Goal: Information Seeking & Learning: Learn about a topic

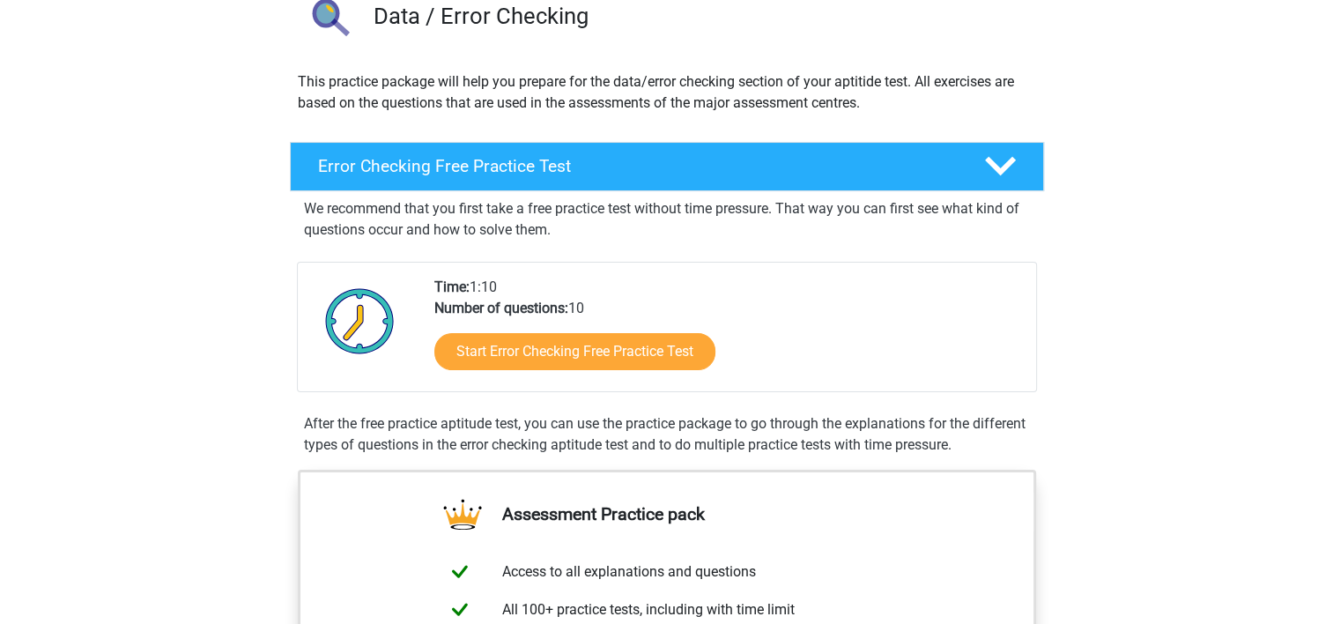
scroll to position [176, 0]
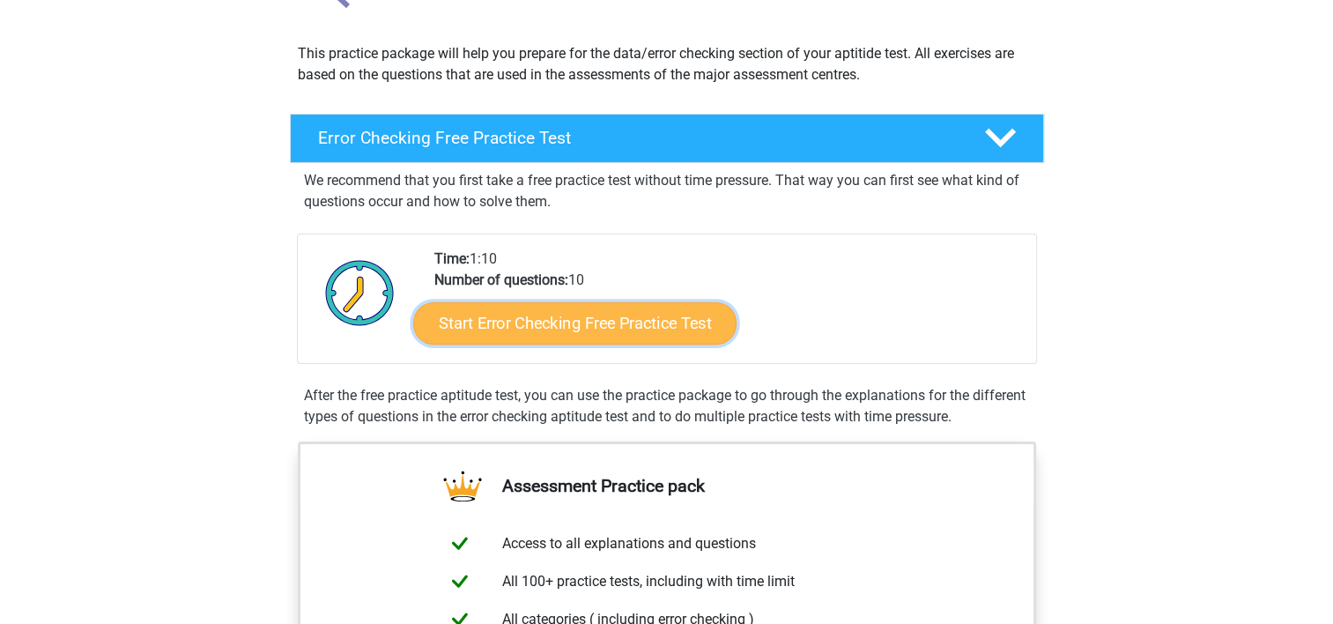
click at [564, 342] on link "Start Error Checking Free Practice Test" at bounding box center [574, 323] width 323 height 42
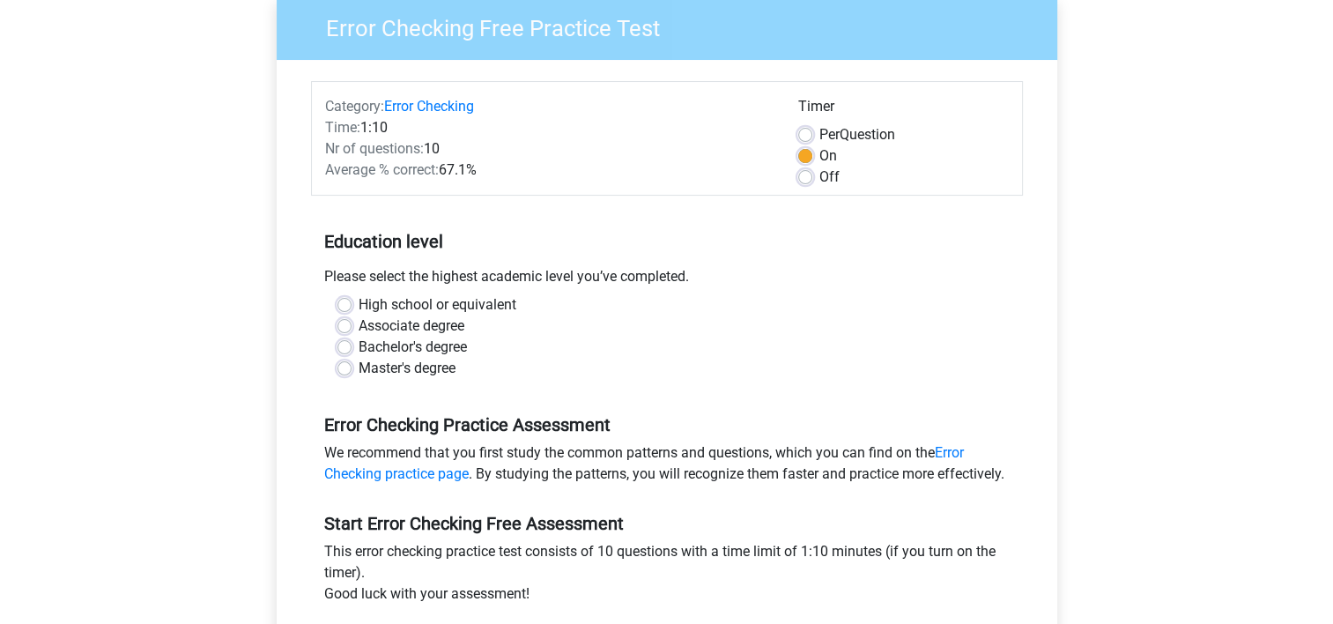
scroll to position [176, 0]
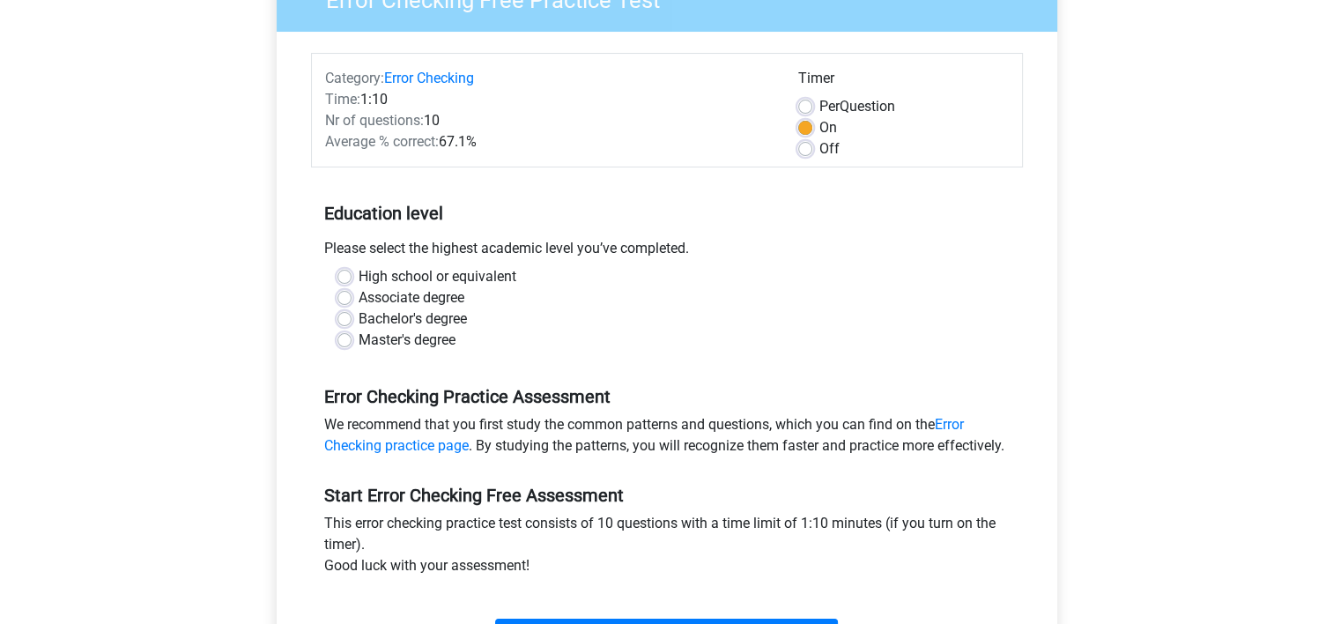
click at [359, 341] on label "Master's degree" at bounding box center [407, 340] width 97 height 21
click at [345, 341] on input "Master's degree" at bounding box center [344, 339] width 14 height 18
radio input "true"
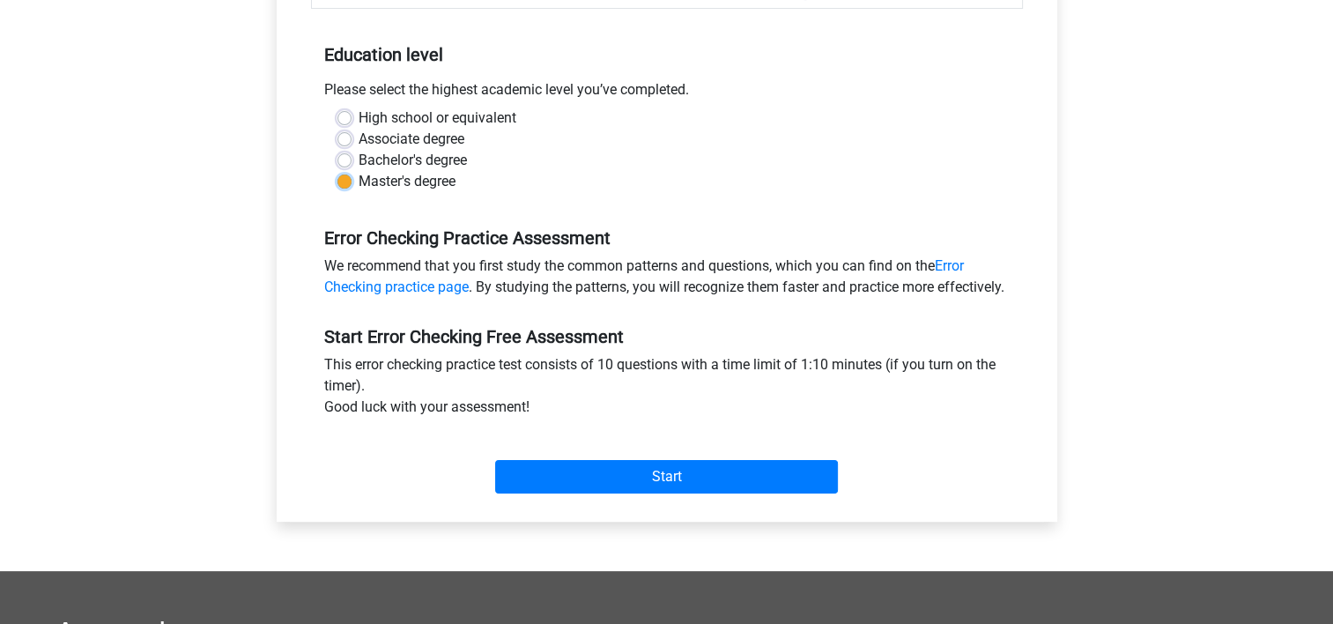
scroll to position [352, 0]
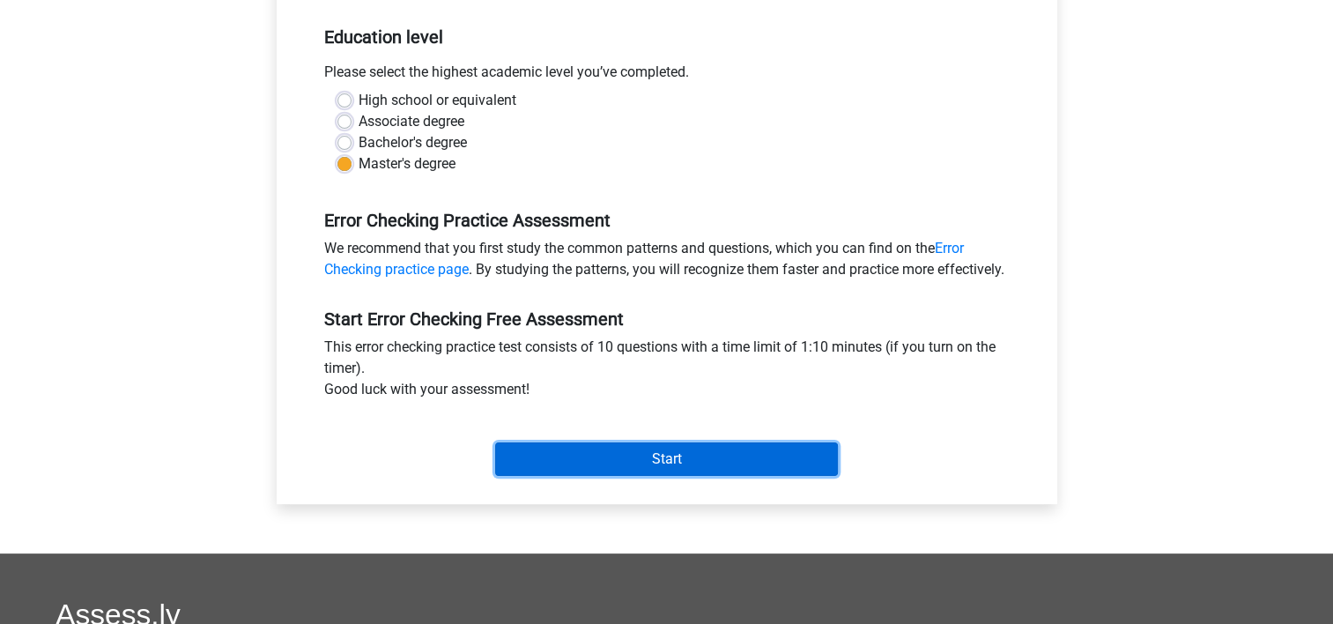
click at [645, 476] on input "Start" at bounding box center [666, 458] width 343 height 33
click at [626, 476] on input "Start" at bounding box center [666, 458] width 343 height 33
click at [667, 476] on input "Start" at bounding box center [666, 458] width 343 height 33
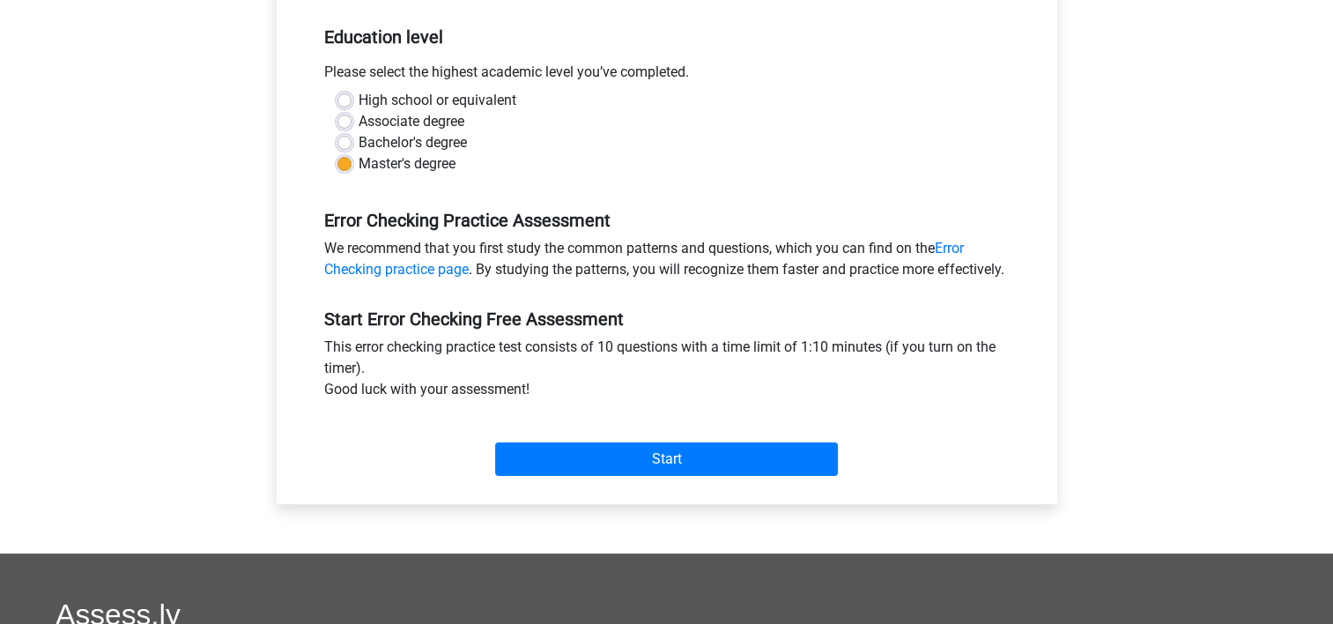
click at [359, 137] on label "Bachelor's degree" at bounding box center [413, 142] width 108 height 21
click at [346, 137] on input "Bachelor's degree" at bounding box center [344, 141] width 14 height 18
radio input "true"
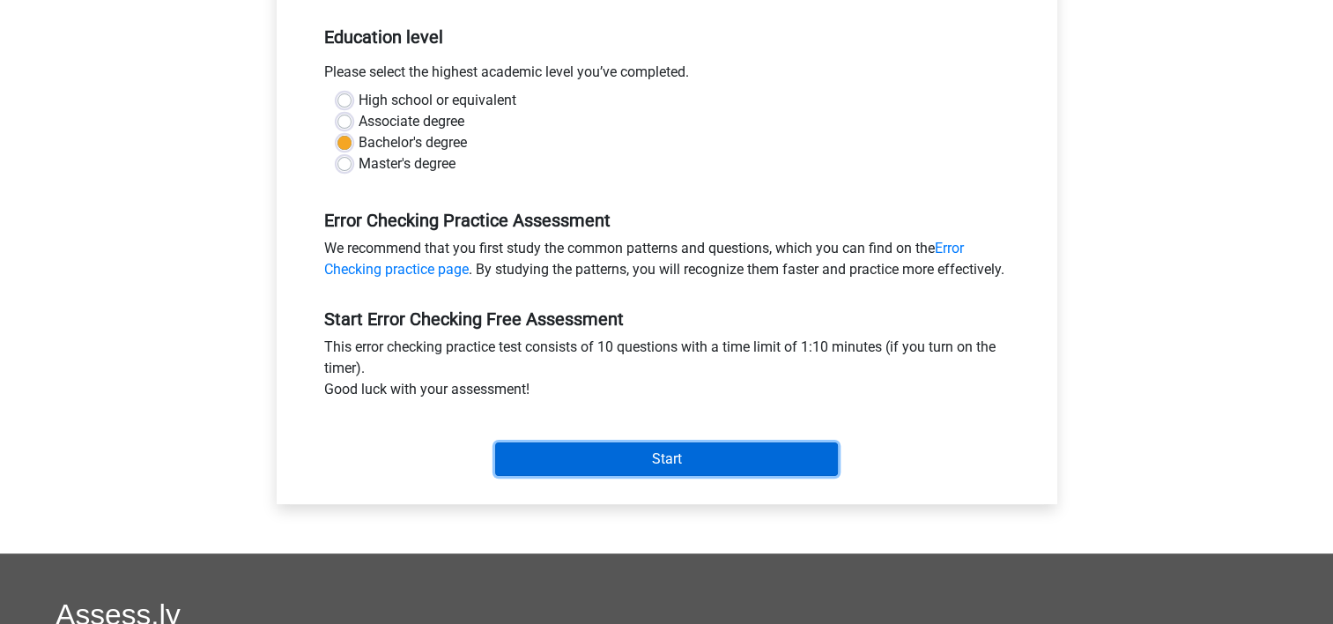
click at [689, 476] on input "Start" at bounding box center [666, 458] width 343 height 33
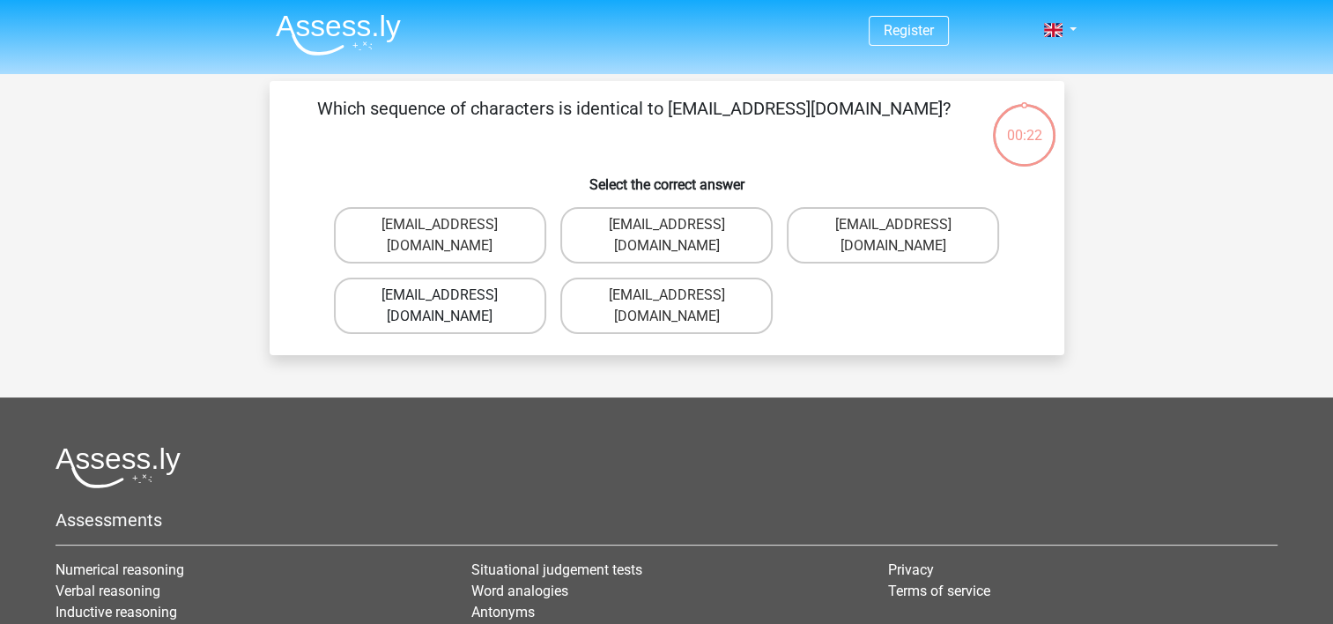
click at [451, 285] on label "Evie_Meade@jointmail.com.uk" at bounding box center [440, 306] width 212 height 56
click at [451, 295] on input "Evie_Meade@jointmail.com.uk" at bounding box center [445, 300] width 11 height 11
radio input "true"
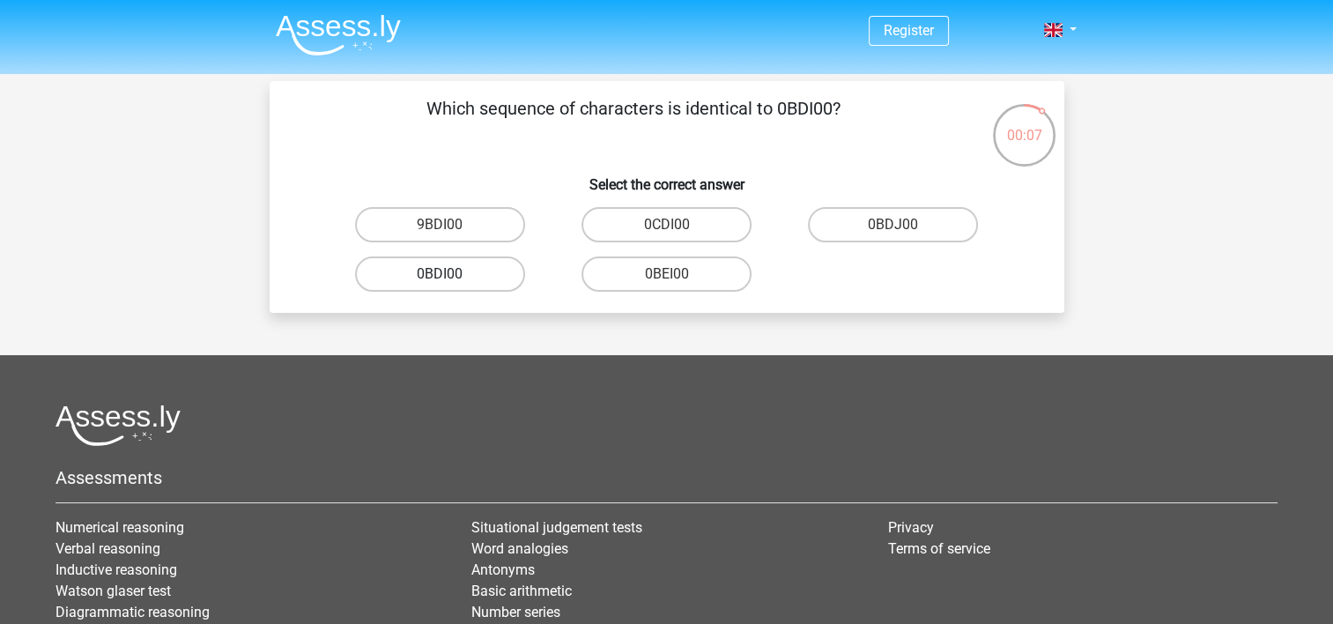
click at [437, 280] on label "0BDI00" at bounding box center [440, 273] width 170 height 35
click at [440, 280] on input "0BDI00" at bounding box center [445, 279] width 11 height 11
radio input "true"
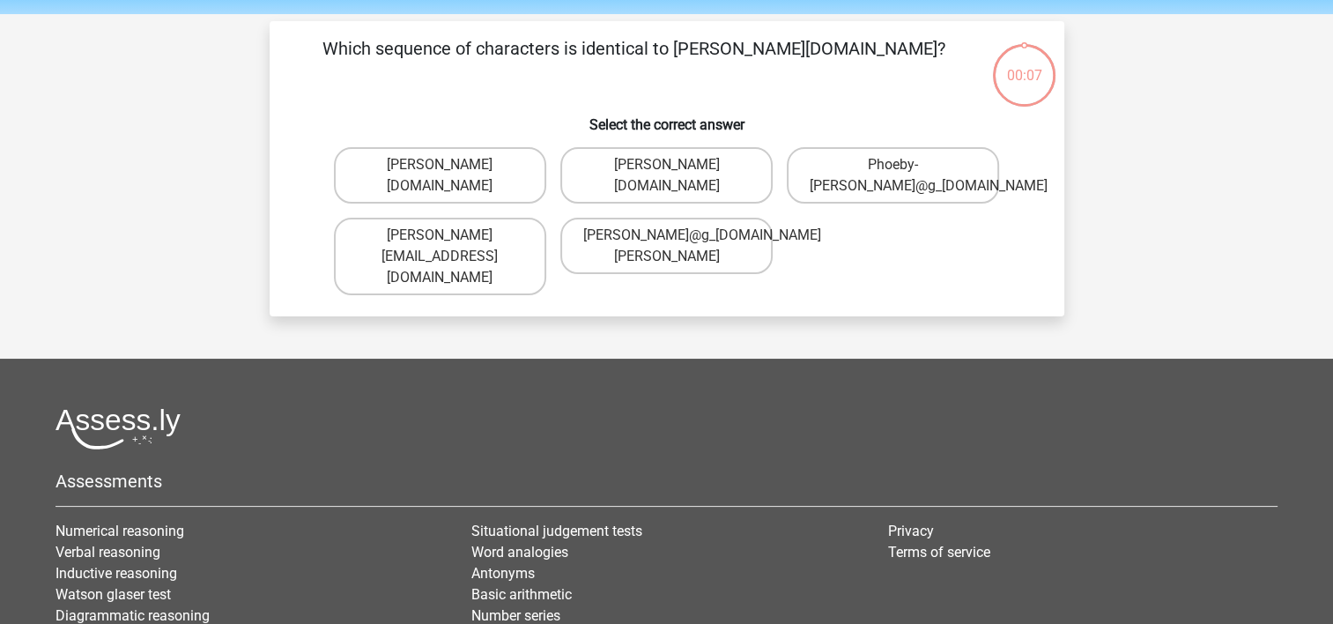
scroll to position [81, 0]
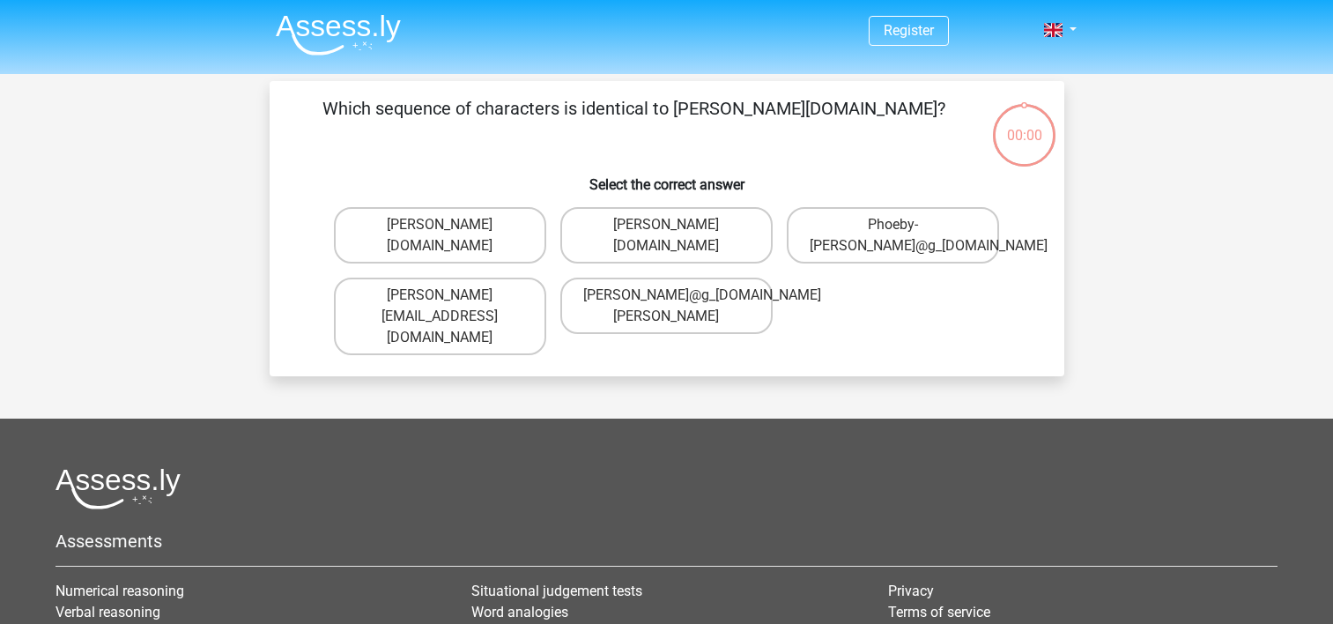
scroll to position [81, 0]
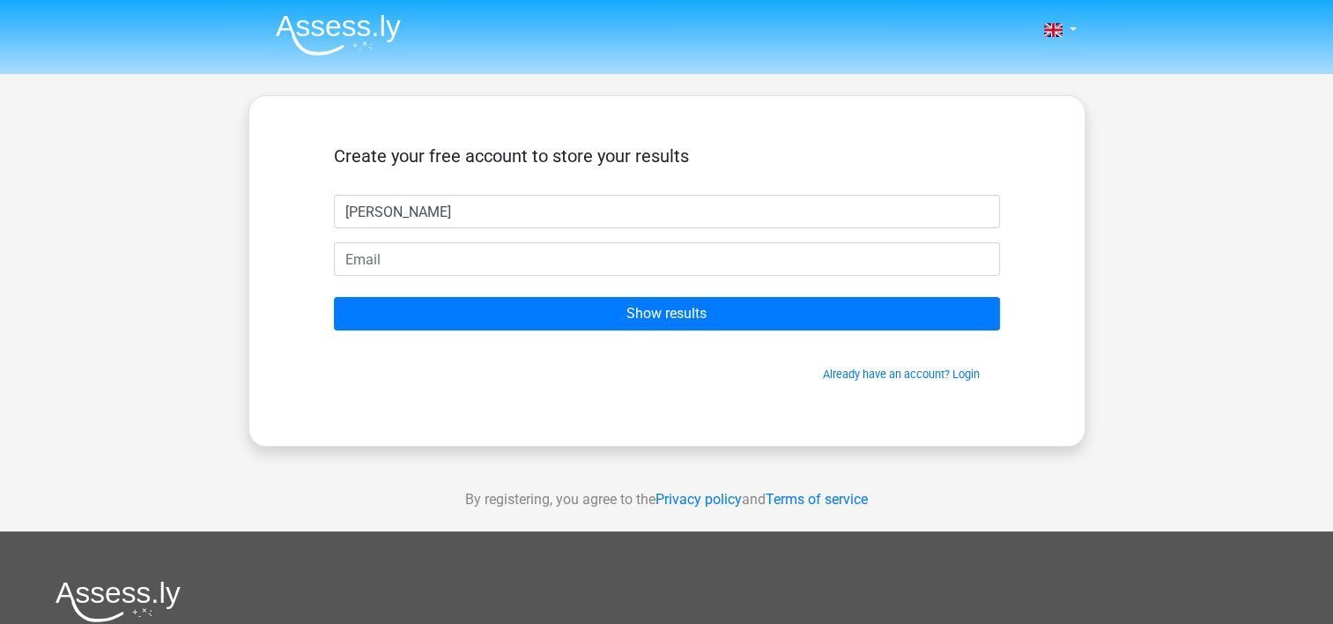
type input "[PERSON_NAME]"
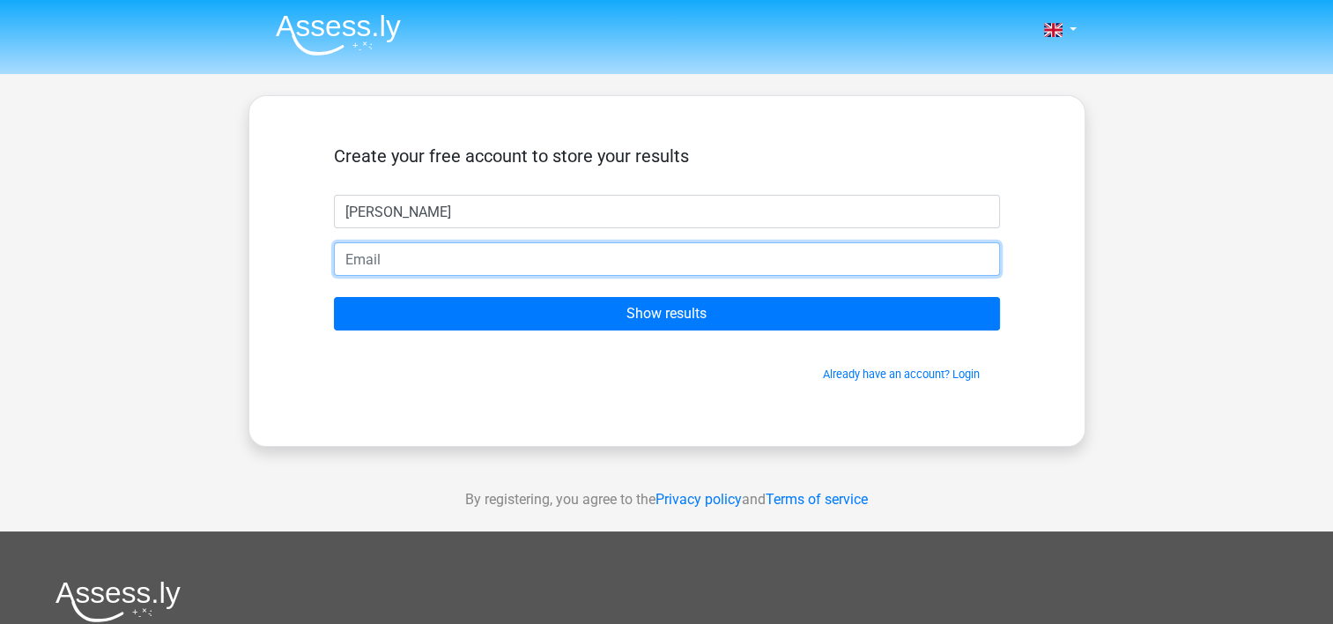
click at [391, 258] on input "email" at bounding box center [667, 258] width 666 height 33
type input "[EMAIL_ADDRESS][DOMAIN_NAME]"
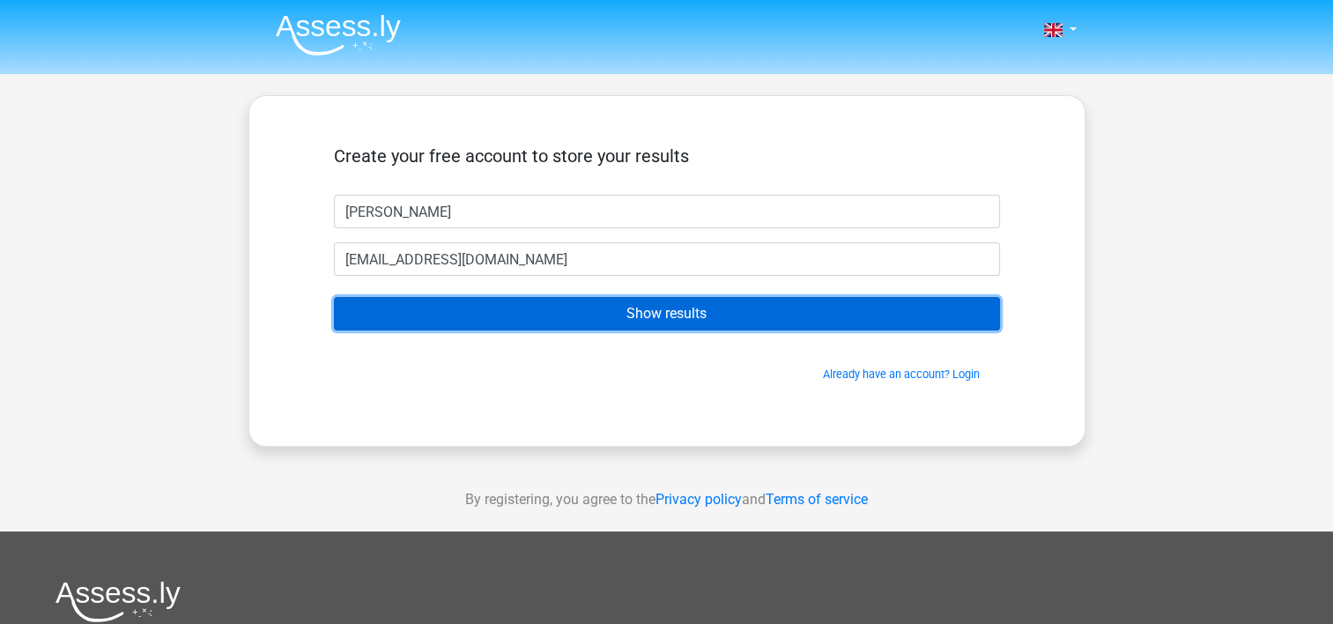
click at [650, 312] on input "Show results" at bounding box center [667, 313] width 666 height 33
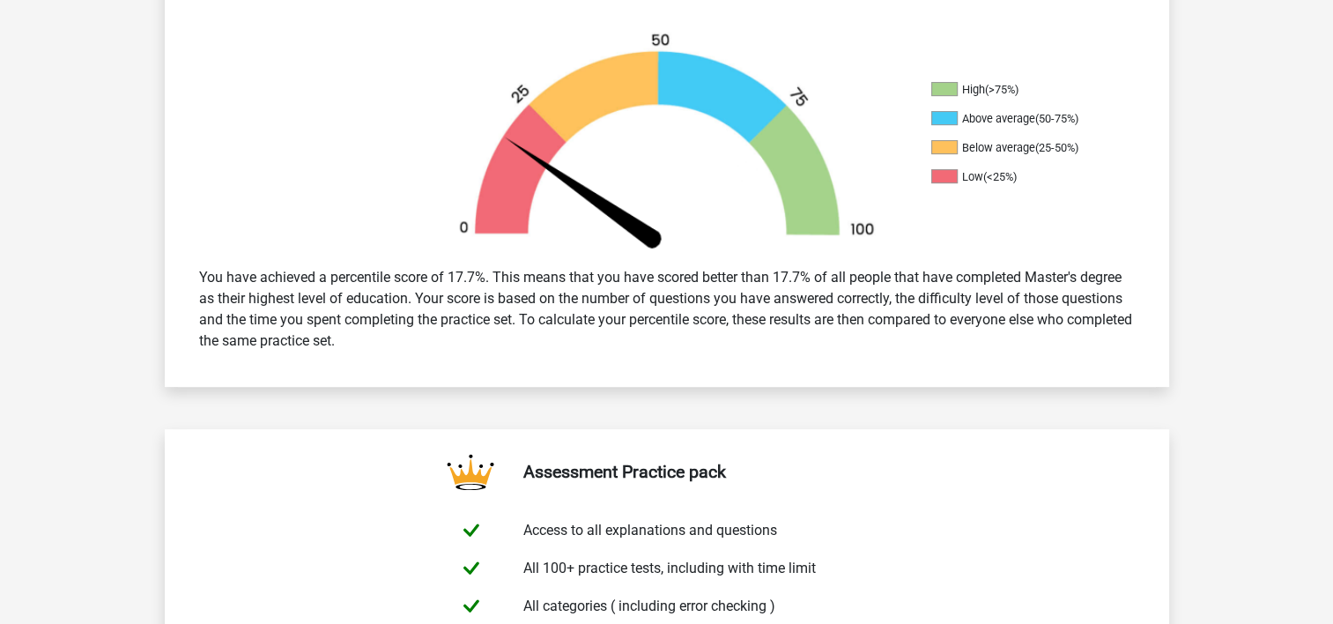
scroll to position [88, 0]
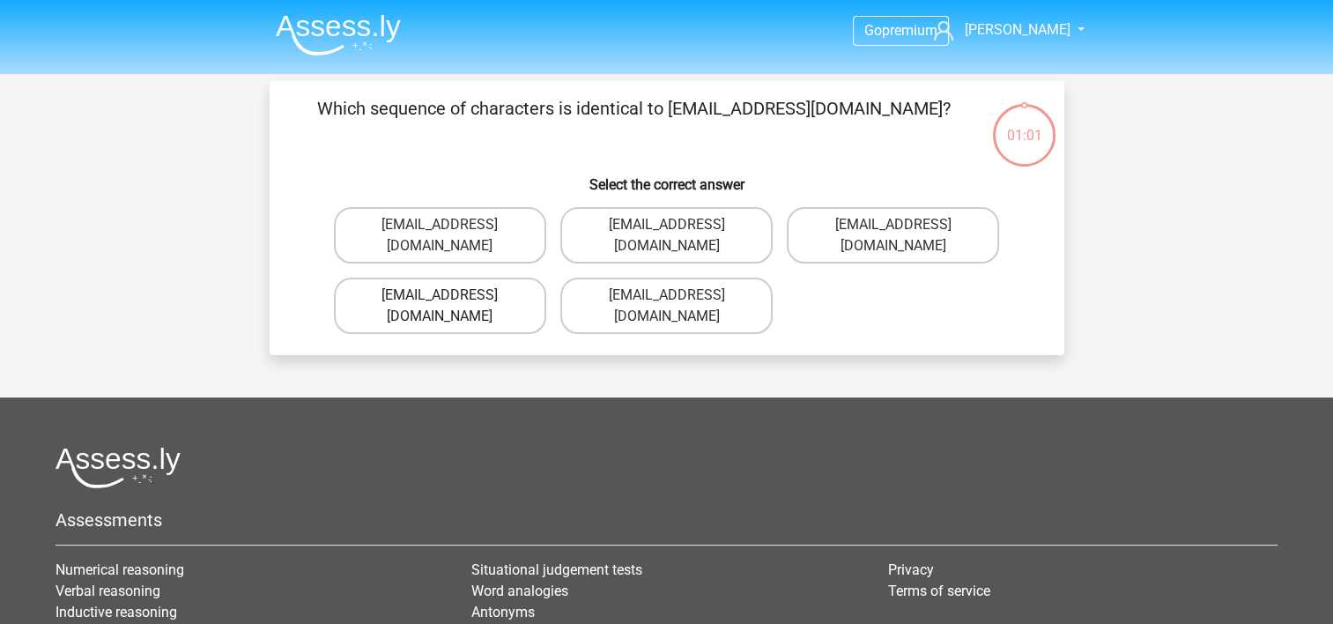
click at [398, 286] on label "Evie_Meade@jointmail.com.uk" at bounding box center [440, 306] width 212 height 56
click at [440, 295] on input "Evie_Meade@jointmail.com.uk" at bounding box center [445, 300] width 11 height 11
radio input "true"
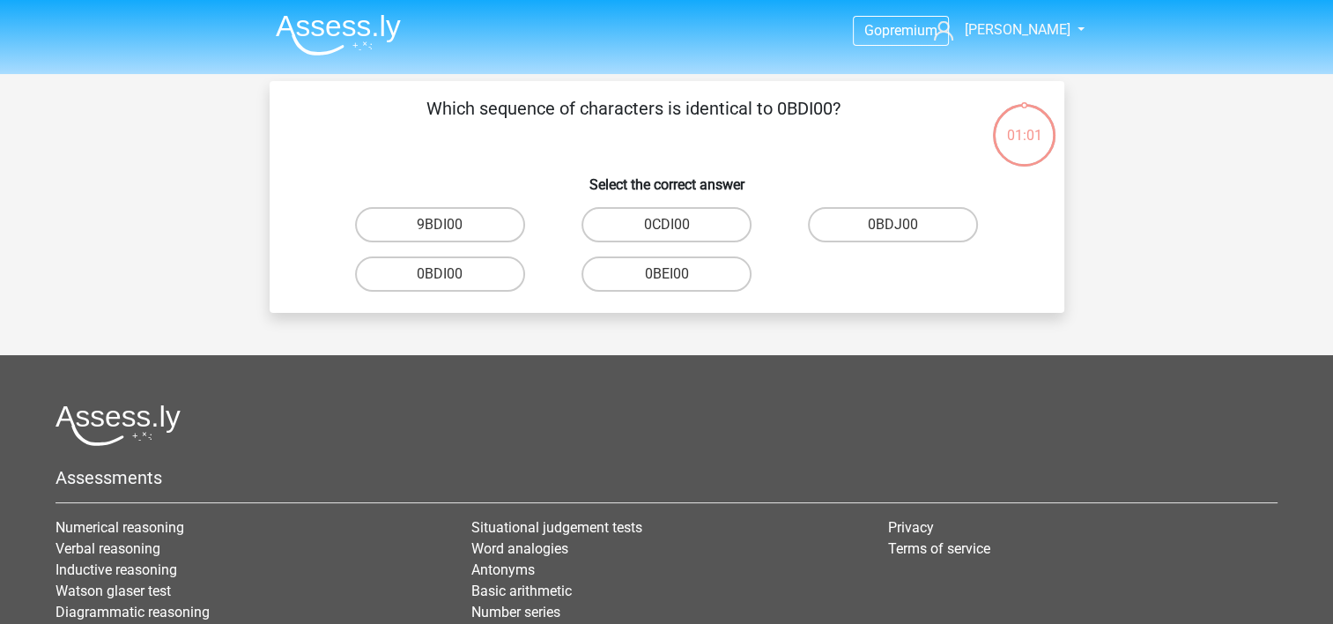
scroll to position [81, 0]
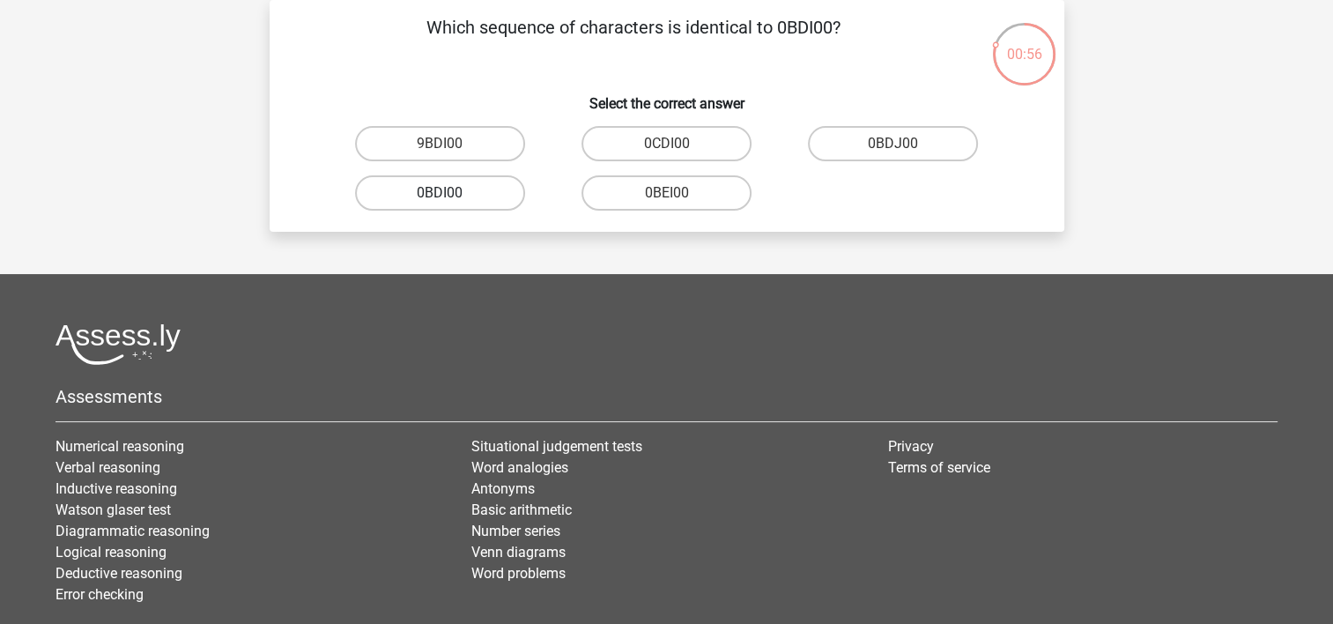
click at [430, 197] on label "0BDI00" at bounding box center [440, 192] width 170 height 35
click at [440, 197] on input "0BDI00" at bounding box center [445, 198] width 11 height 11
radio input "true"
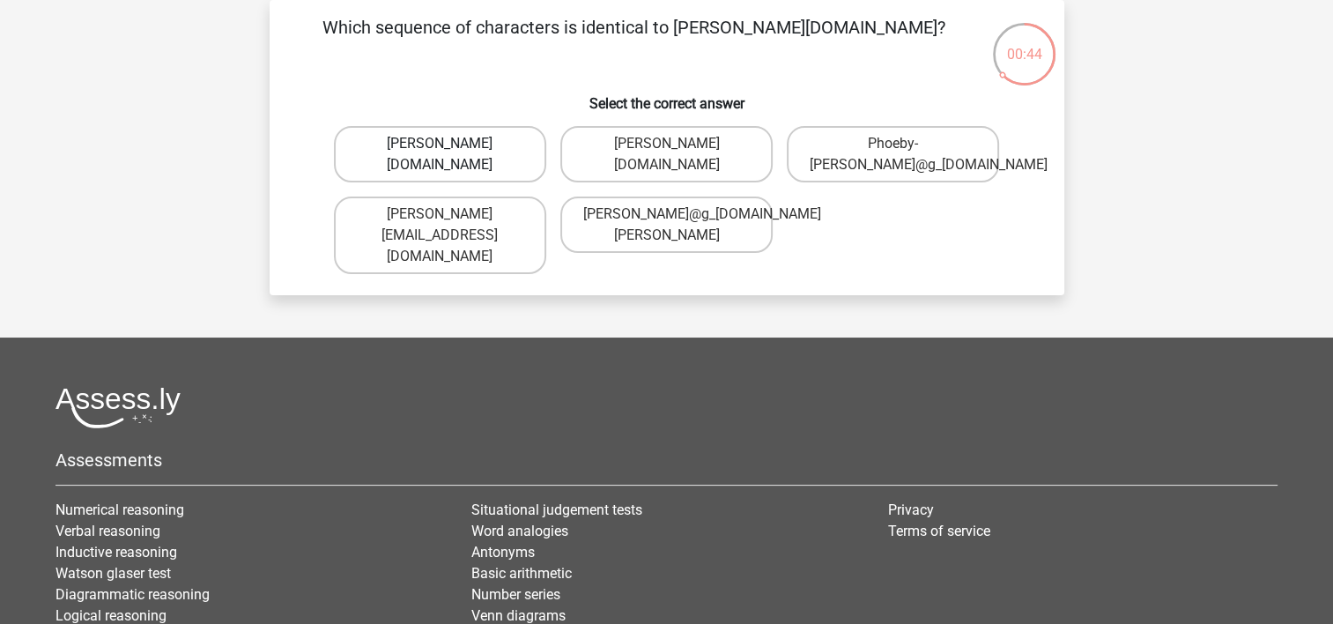
click at [481, 173] on label "Phoebe-Patterson@g_mail.gr" at bounding box center [440, 154] width 212 height 56
click at [451, 155] on input "Phoebe-Patterson@g_mail.gr" at bounding box center [445, 149] width 11 height 11
radio input "true"
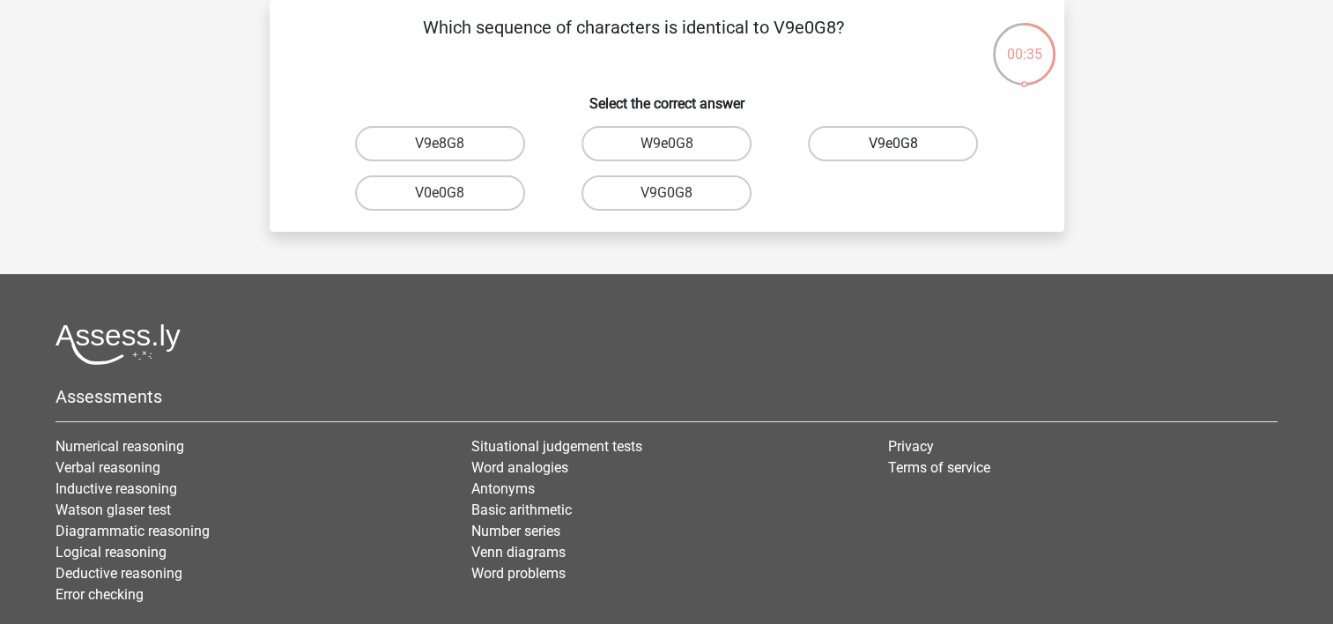
click at [889, 155] on label "V9e0G8" at bounding box center [893, 143] width 170 height 35
click at [893, 155] on input "V9e0G8" at bounding box center [898, 149] width 11 height 11
radio input "true"
click at [435, 195] on label "91051S" at bounding box center [440, 192] width 170 height 35
click at [440, 195] on input "91051S" at bounding box center [445, 198] width 11 height 11
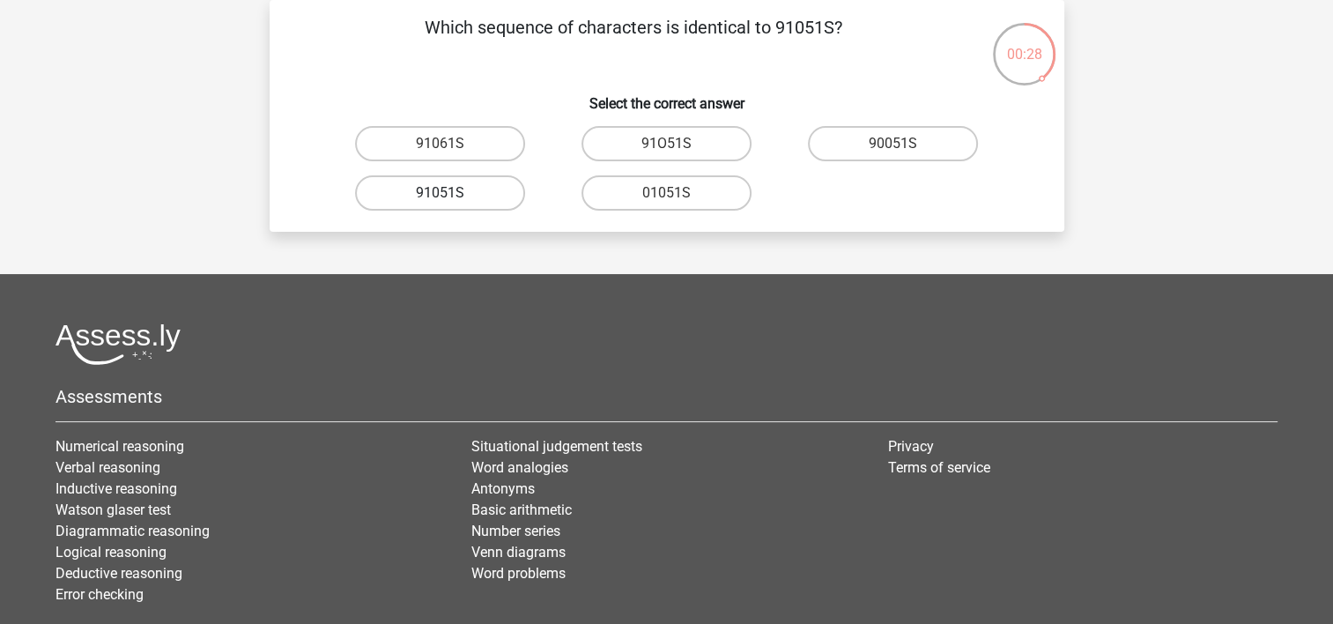
radio input "true"
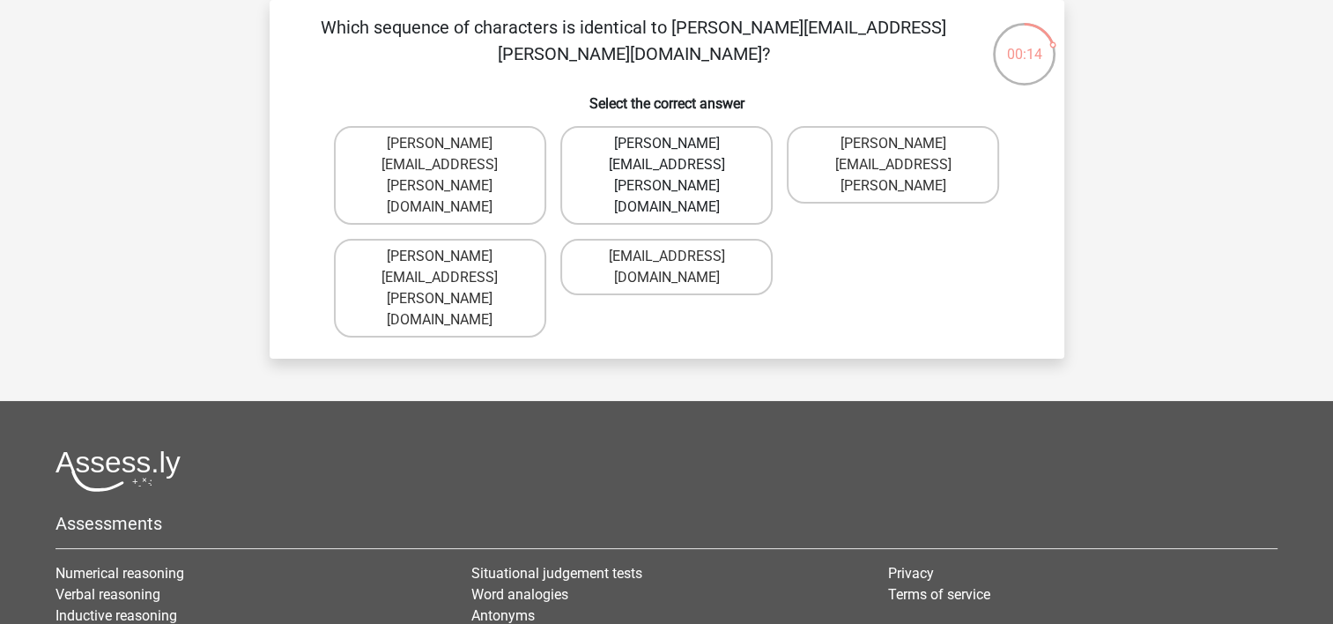
click at [748, 158] on label "Connor.Paterson@mailme.com" at bounding box center [666, 175] width 212 height 99
click at [678, 155] on input "Connor.Paterson@mailme.com" at bounding box center [671, 149] width 11 height 11
radio input "true"
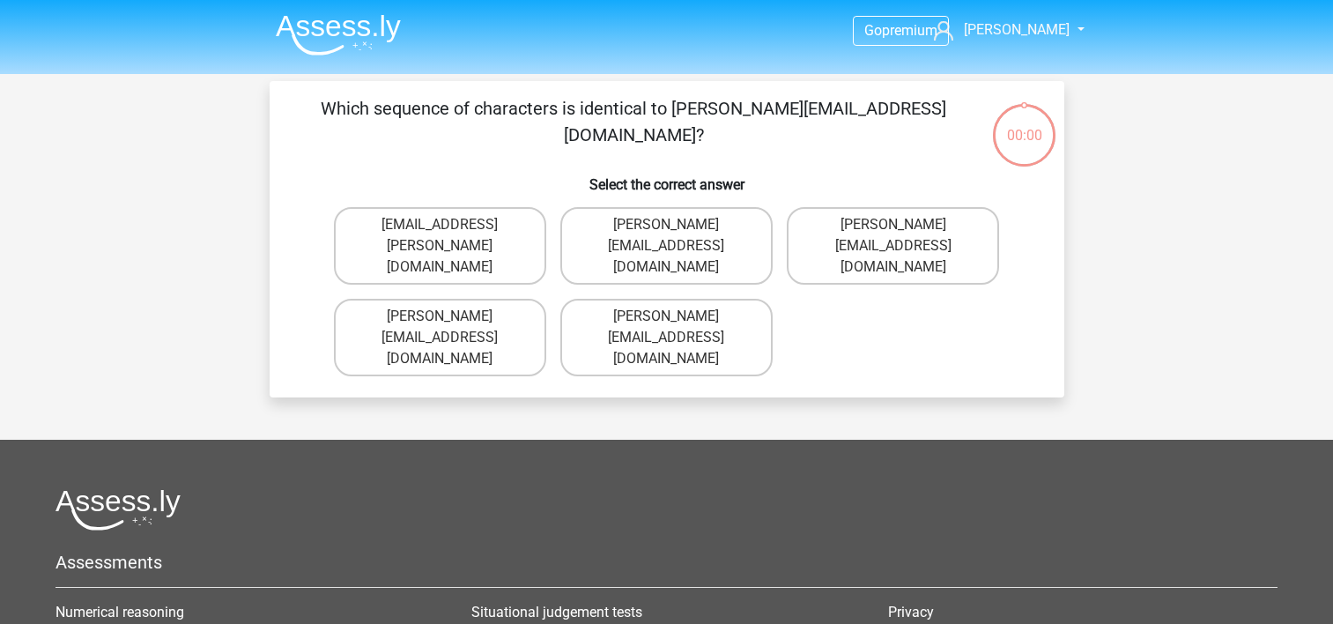
scroll to position [81, 0]
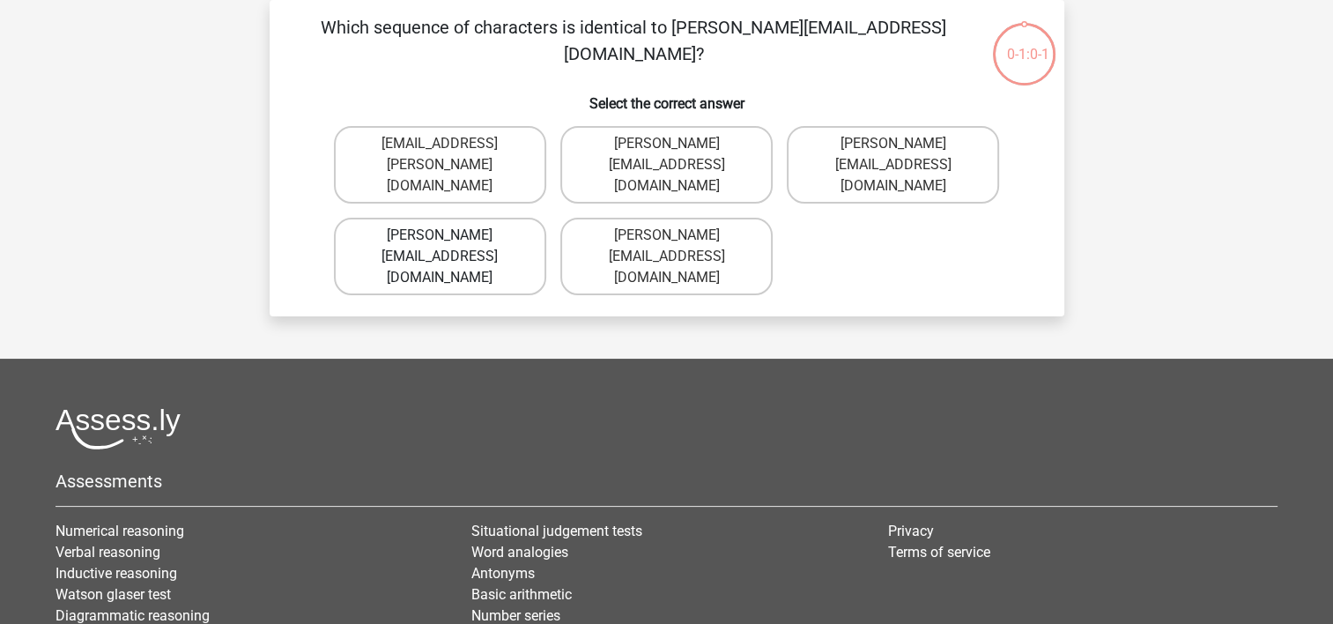
click at [437, 240] on label "[PERSON_NAME][EMAIL_ADDRESS][DOMAIN_NAME]" at bounding box center [440, 257] width 212 height 78
click at [440, 240] on input "[PERSON_NAME][EMAIL_ADDRESS][DOMAIN_NAME]" at bounding box center [445, 240] width 11 height 11
radio input "true"
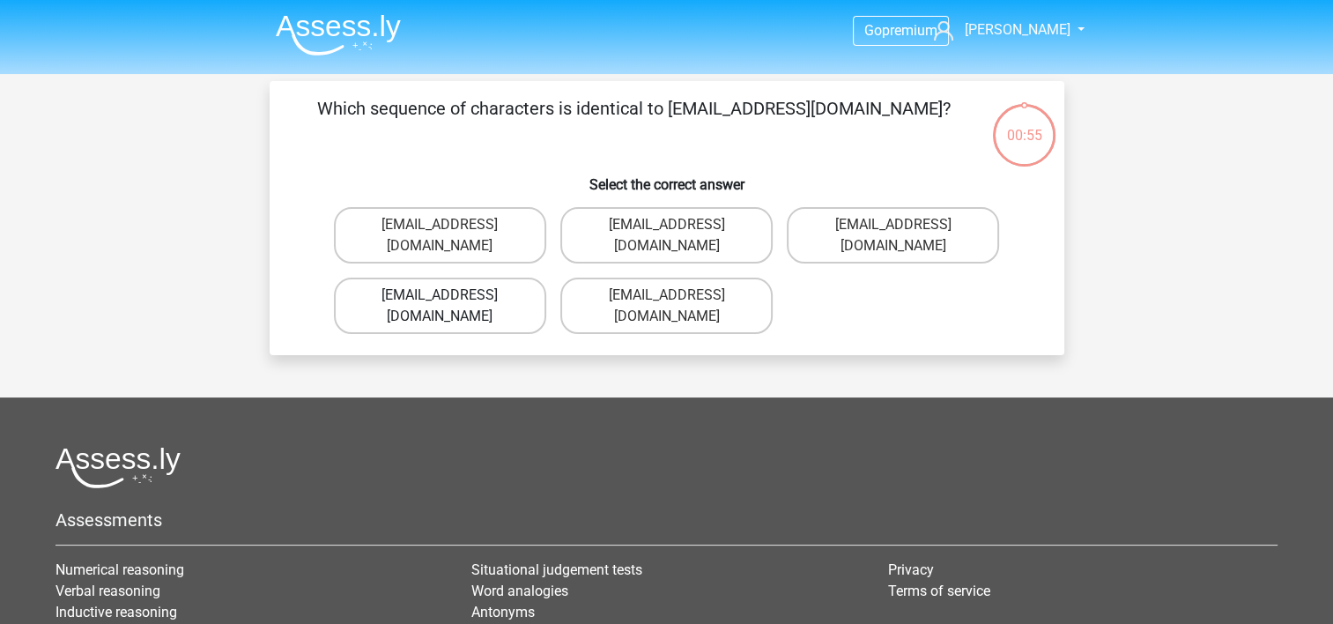
click at [419, 282] on label "Evie_Meade@jointmail.com.uk" at bounding box center [440, 306] width 212 height 56
click at [440, 295] on input "Evie_Meade@jointmail.com.uk" at bounding box center [445, 300] width 11 height 11
radio input "true"
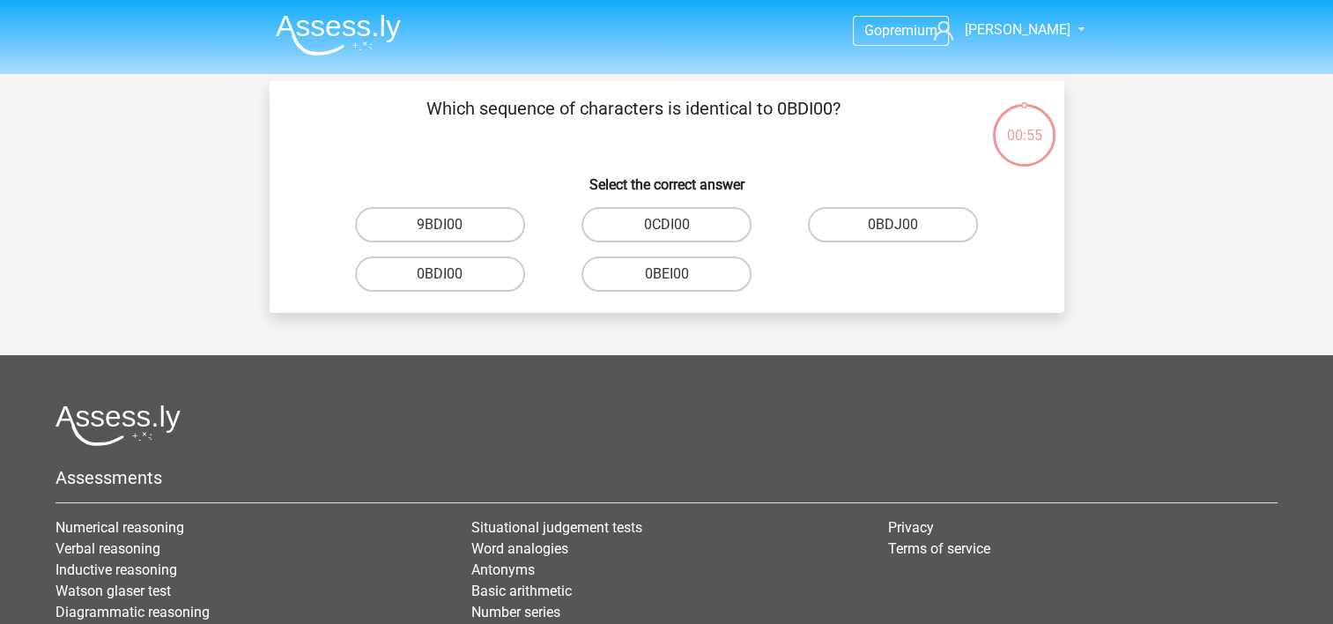
scroll to position [81, 0]
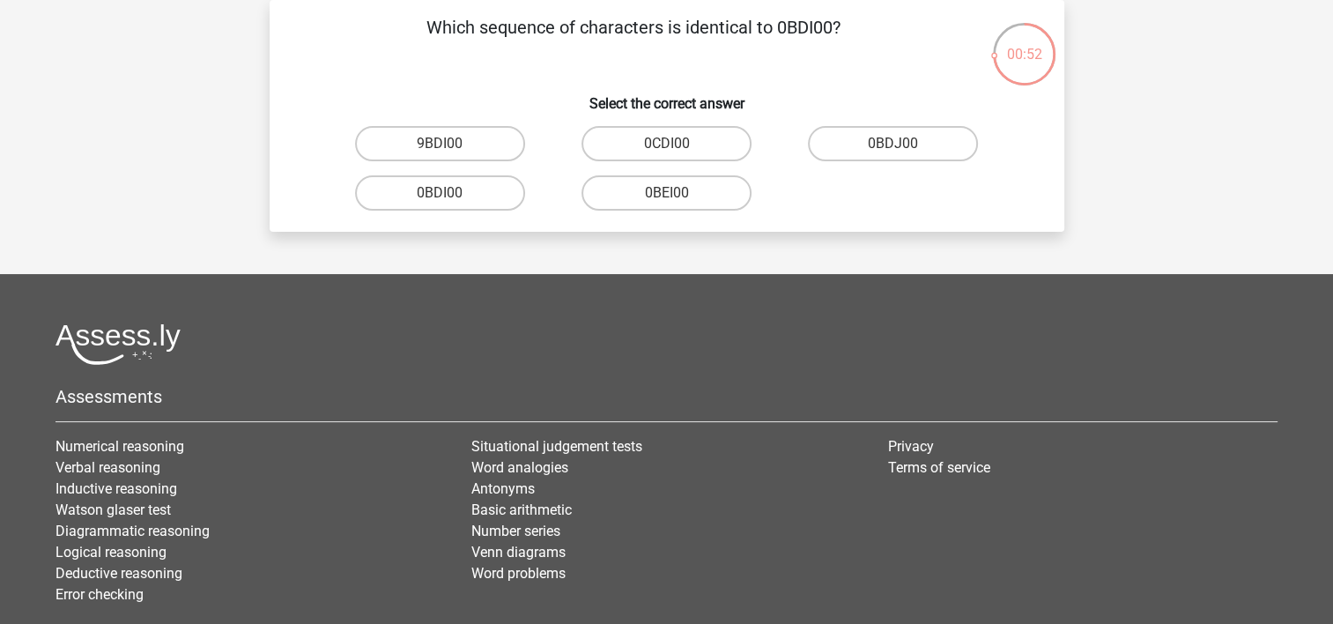
click at [450, 197] on input "0BDI00" at bounding box center [445, 198] width 11 height 11
radio input "true"
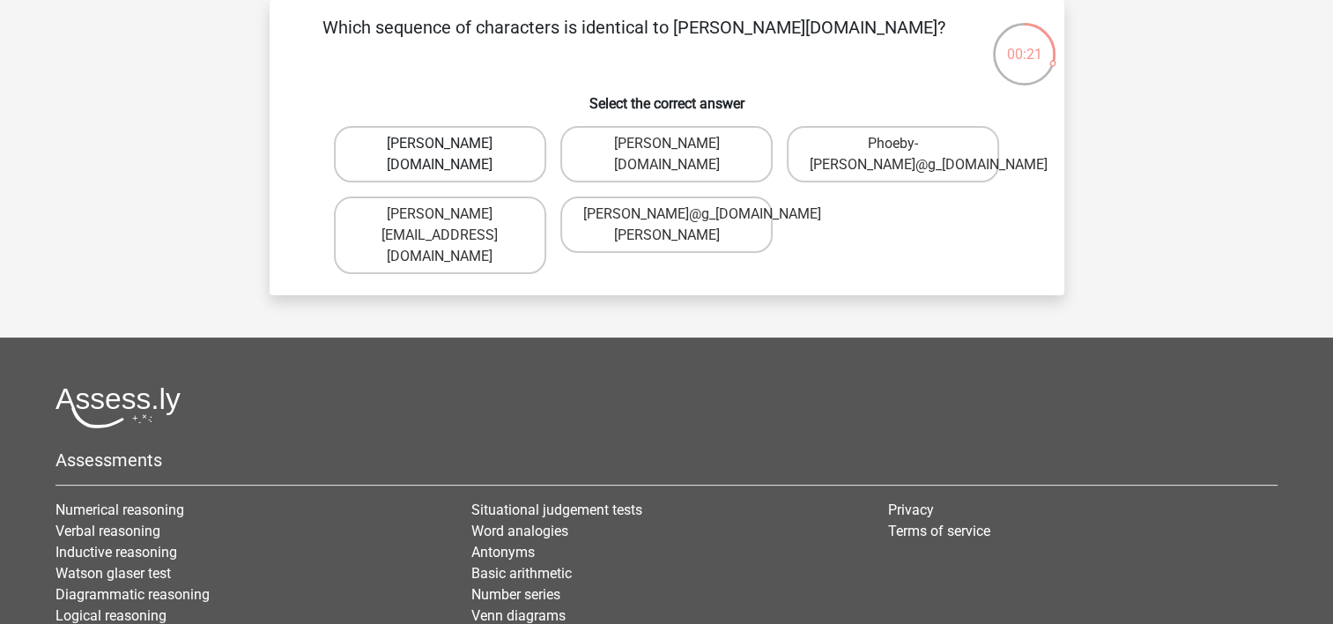
click at [444, 157] on label "Phoebe-Patterson@g_mail.gr" at bounding box center [440, 154] width 212 height 56
click at [444, 155] on input "Phoebe-Patterson@g_mail.gr" at bounding box center [445, 149] width 11 height 11
radio input "true"
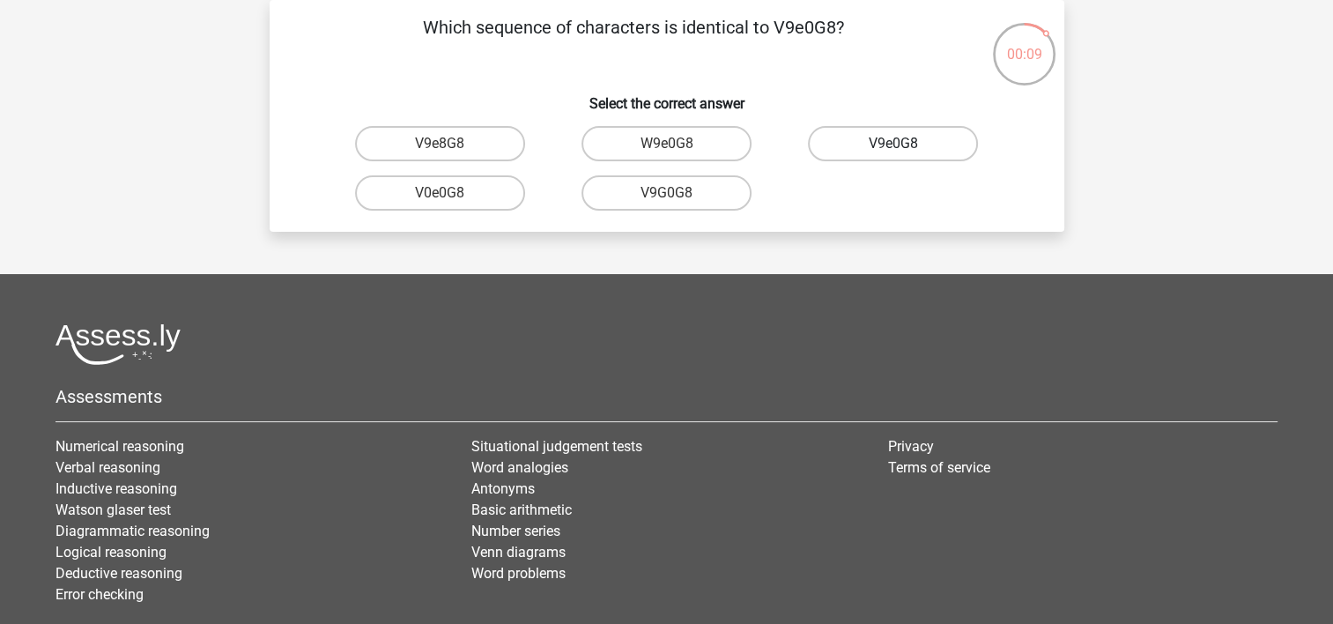
click at [923, 144] on label "V9e0G8" at bounding box center [893, 143] width 170 height 35
click at [905, 144] on input "V9e0G8" at bounding box center [898, 149] width 11 height 11
radio input "true"
click at [433, 194] on label "91051S" at bounding box center [440, 192] width 170 height 35
click at [440, 194] on input "91051S" at bounding box center [445, 198] width 11 height 11
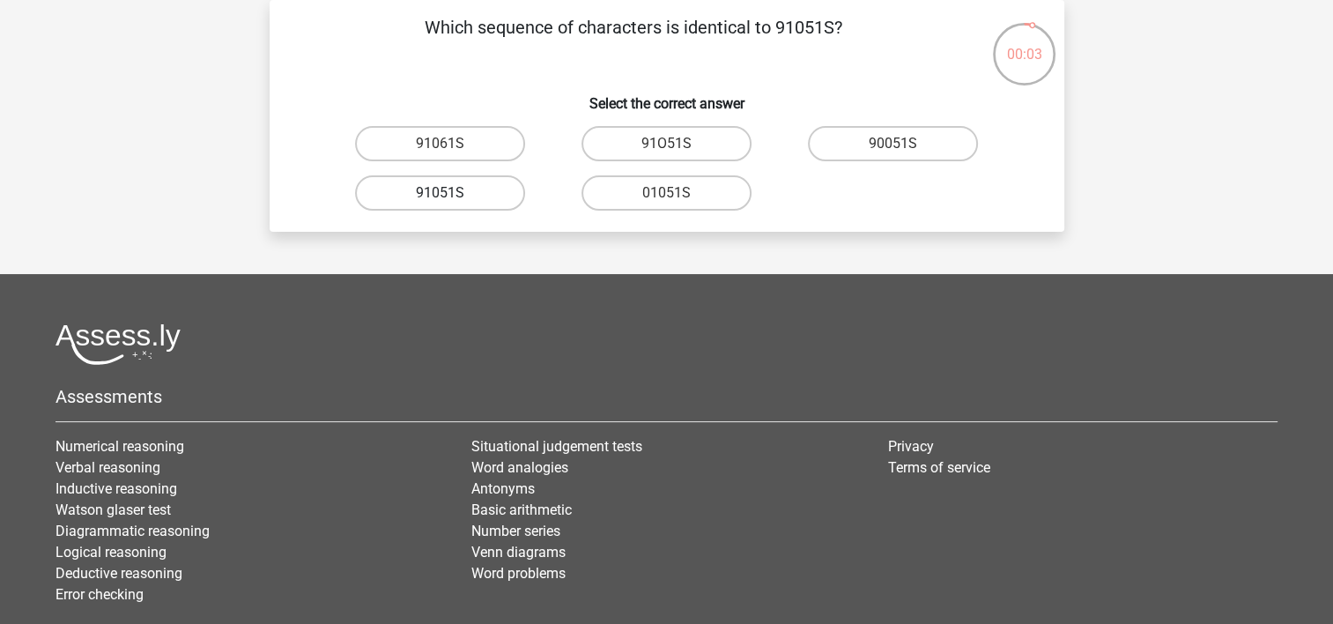
radio input "true"
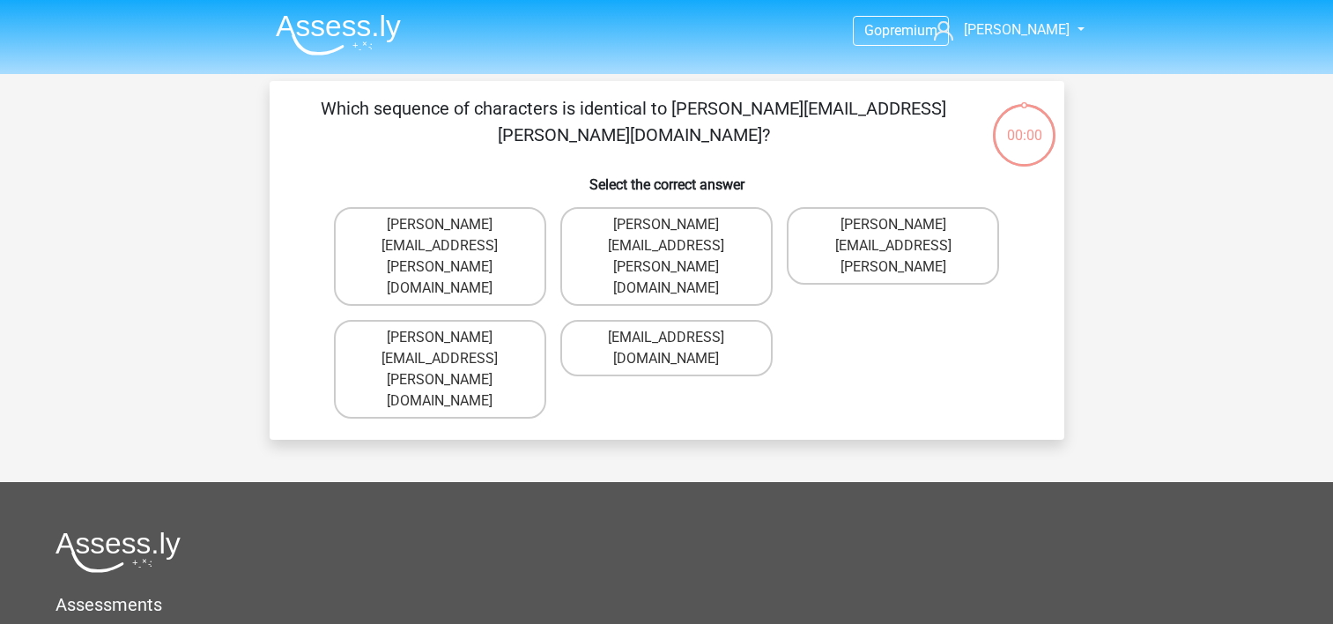
scroll to position [81, 0]
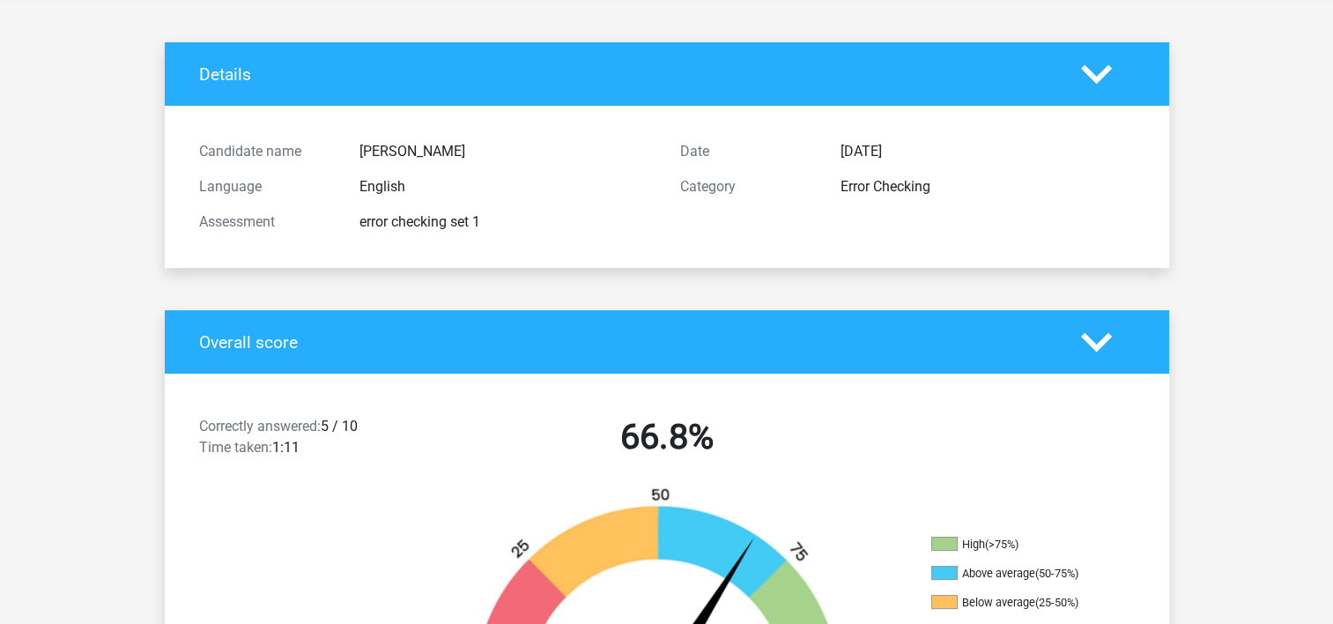
scroll to position [264, 0]
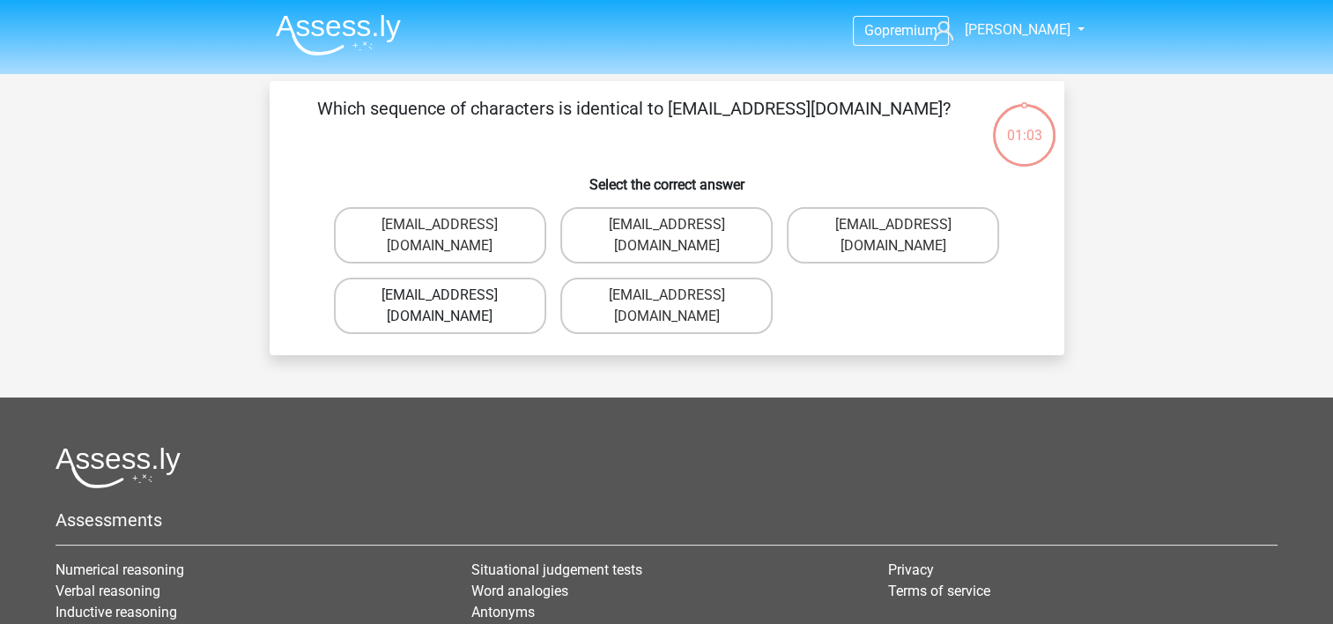
click at [468, 281] on label "Evie_Meade@jointmail.com.uk" at bounding box center [440, 306] width 212 height 56
click at [451, 295] on input "Evie_Meade@jointmail.com.uk" at bounding box center [445, 300] width 11 height 11
radio input "true"
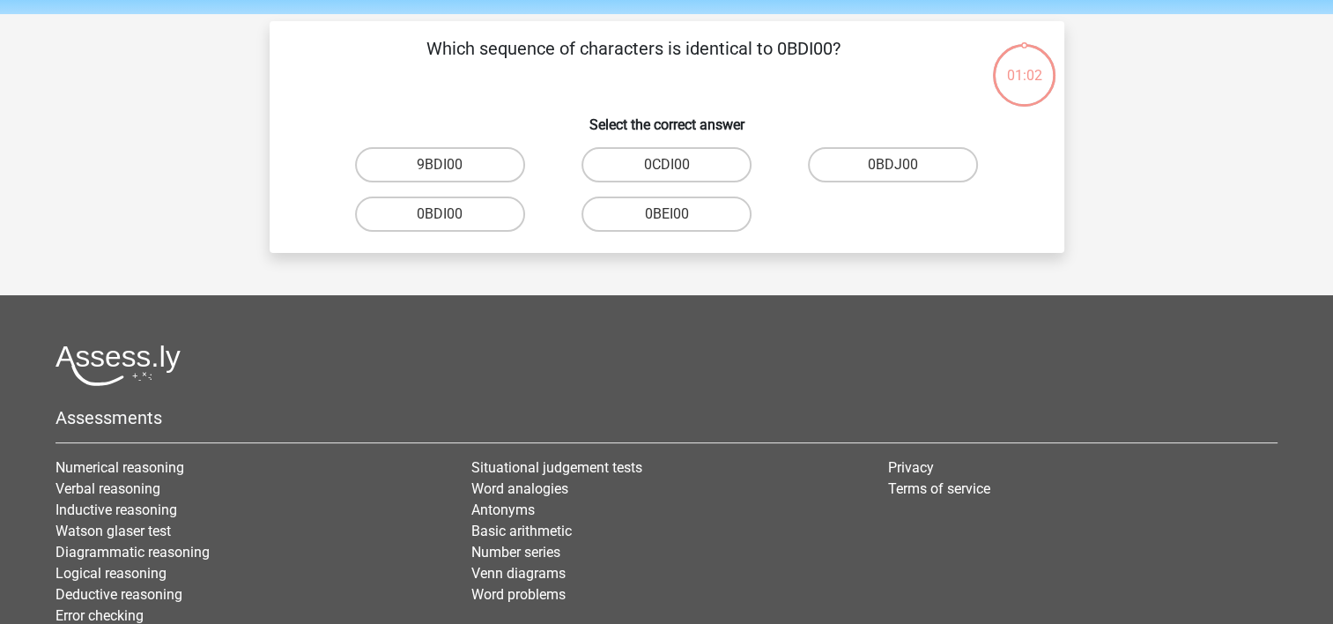
scroll to position [81, 0]
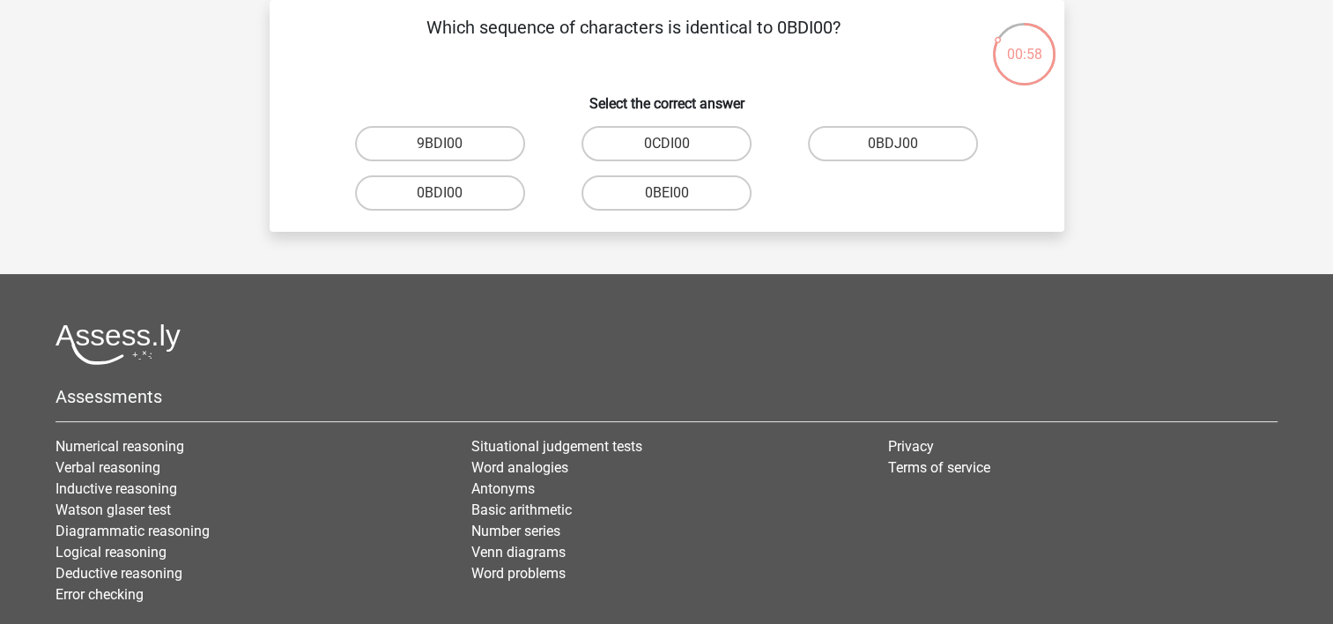
click at [445, 196] on input "0BDI00" at bounding box center [445, 198] width 11 height 11
radio input "true"
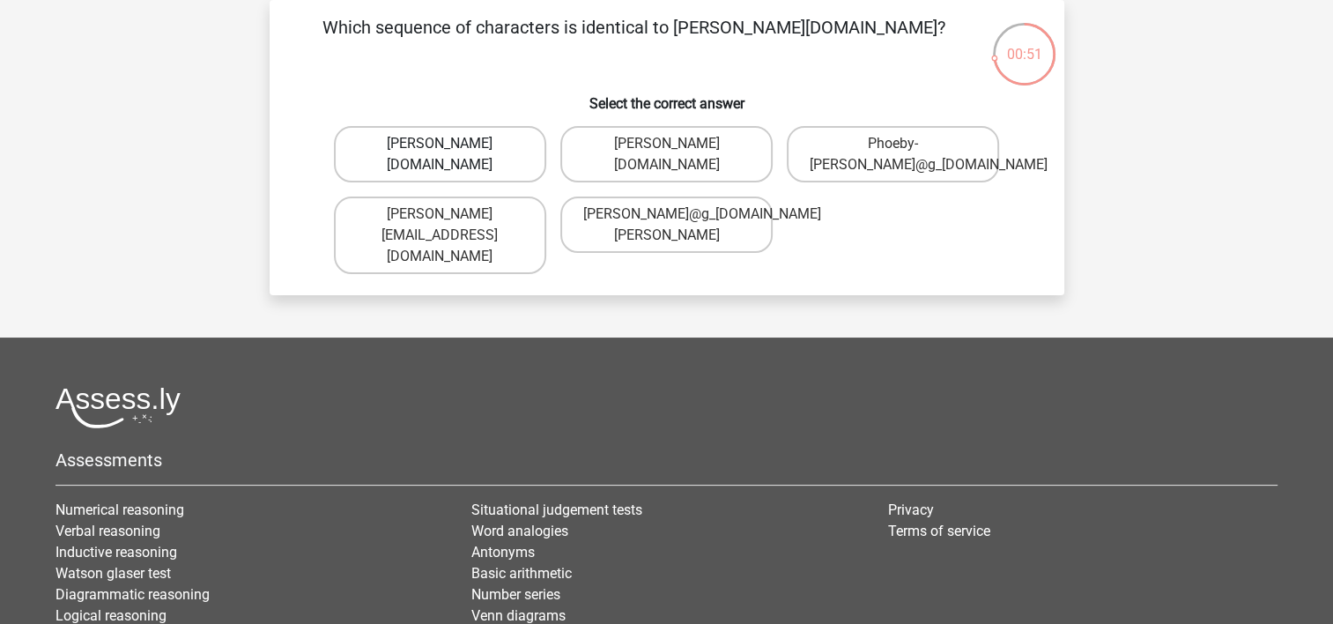
click at [437, 171] on label "Phoebe-Patterson@g_mail.gr" at bounding box center [440, 154] width 212 height 56
click at [440, 155] on input "Phoebe-Patterson@g_mail.gr" at bounding box center [445, 149] width 11 height 11
radio input "true"
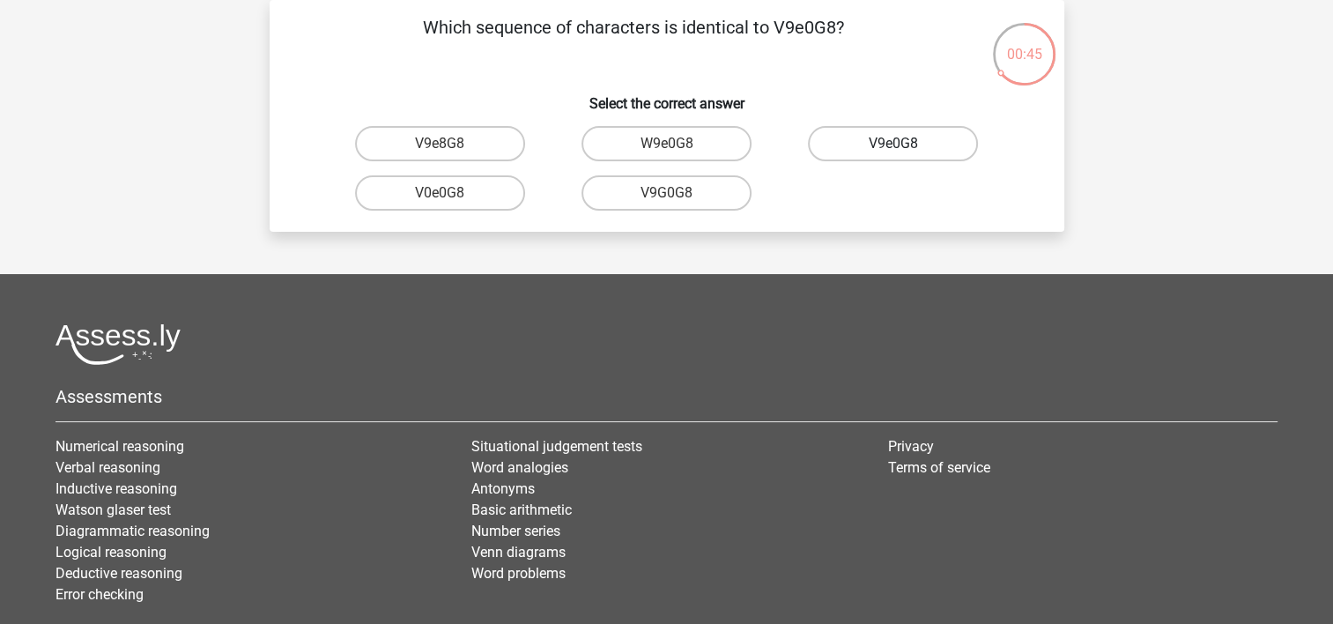
click at [914, 148] on label "V9e0G8" at bounding box center [893, 143] width 170 height 35
click at [905, 148] on input "V9e0G8" at bounding box center [898, 149] width 11 height 11
radio input "true"
click at [433, 203] on label "91051S" at bounding box center [440, 192] width 170 height 35
click at [440, 203] on input "91051S" at bounding box center [445, 198] width 11 height 11
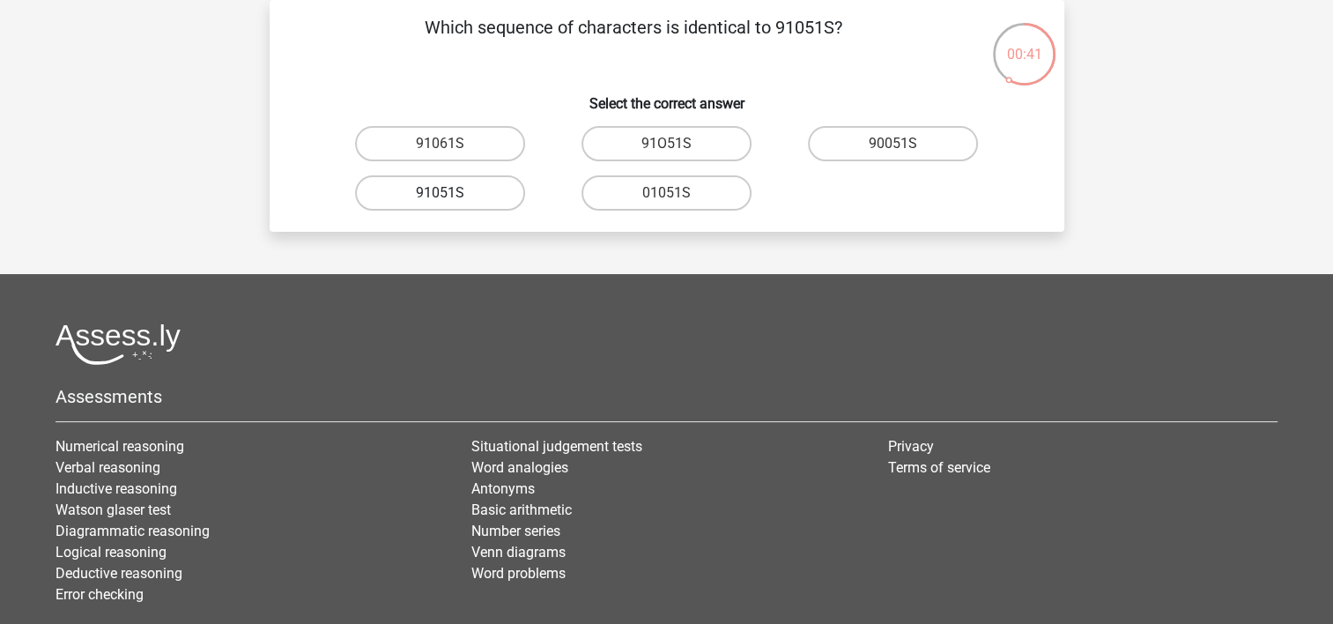
radio input "true"
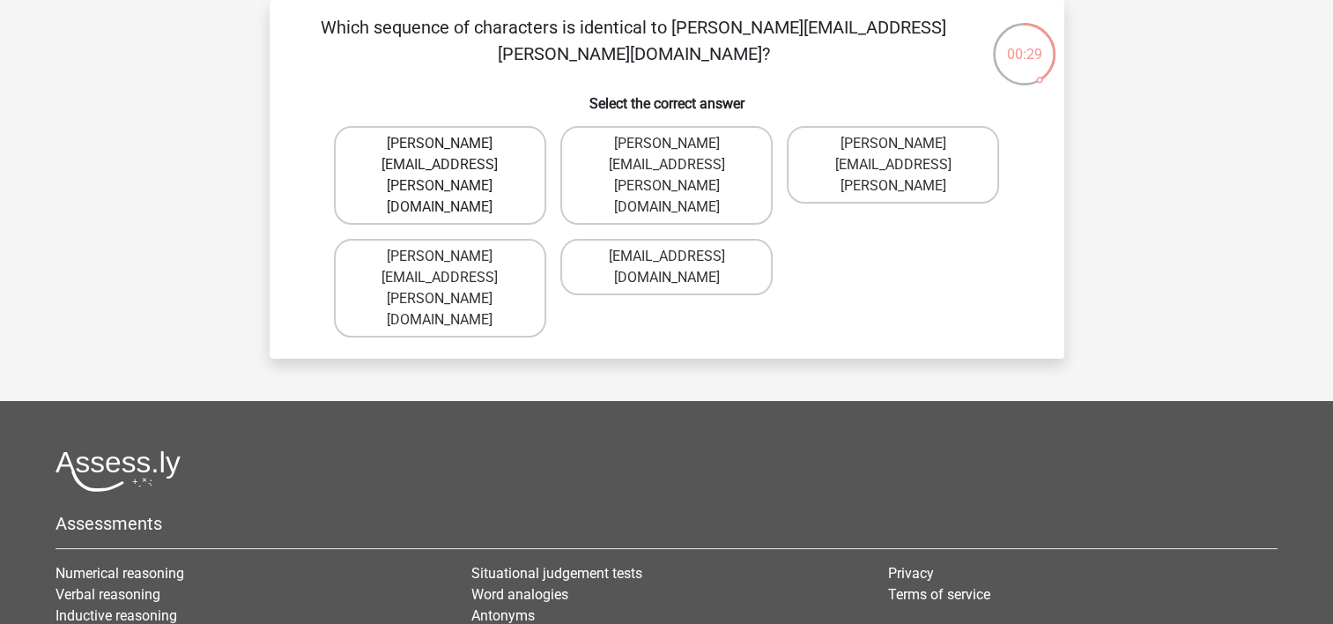
click at [488, 150] on label "Connor.Peterson@mailme.com" at bounding box center [440, 175] width 212 height 99
click at [451, 150] on input "Connor.Peterson@mailme.com" at bounding box center [445, 149] width 11 height 11
radio input "true"
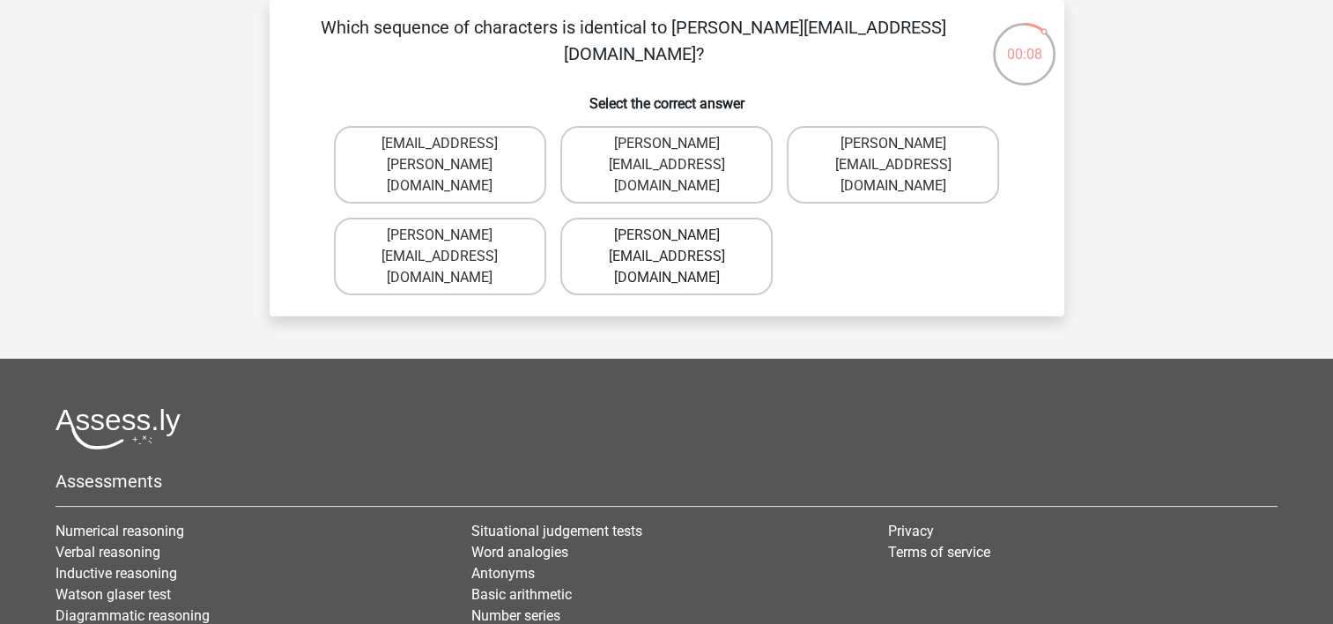
click at [676, 236] on label "Ava-Carroll@mailme.uk.com" at bounding box center [666, 257] width 212 height 78
click at [676, 236] on input "Ava-Carroll@mailme.uk.com" at bounding box center [671, 240] width 11 height 11
radio input "true"
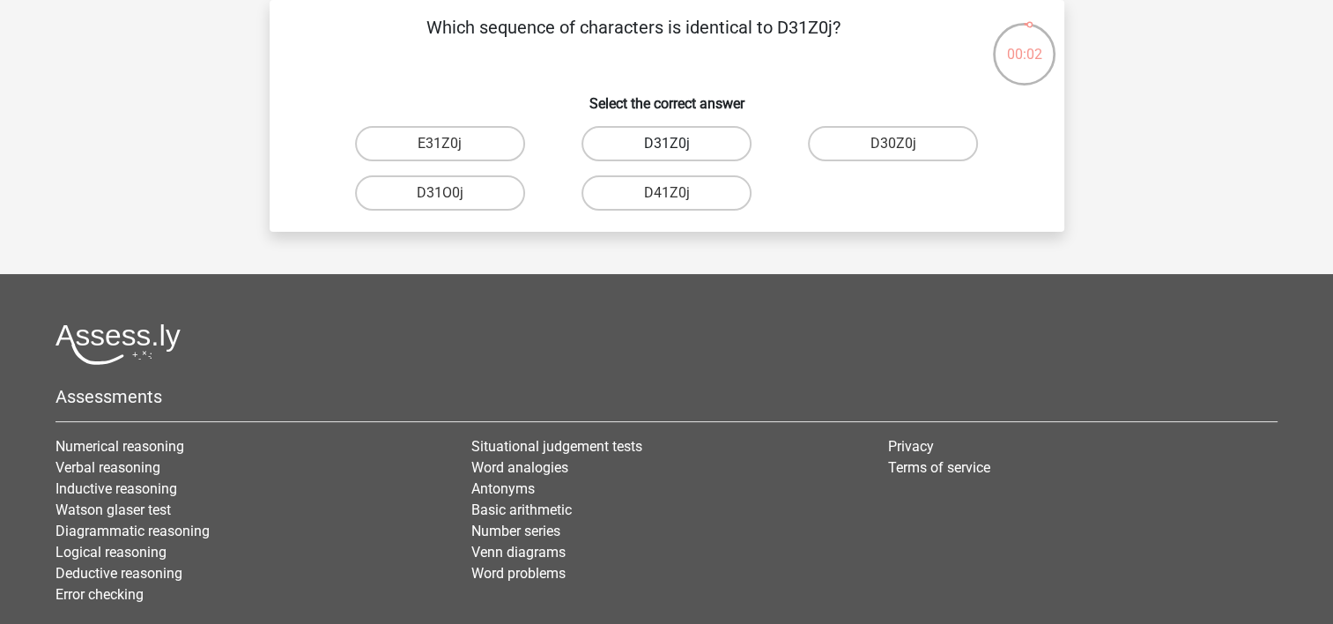
click at [691, 155] on label "D31Z0j" at bounding box center [667, 143] width 170 height 35
click at [678, 155] on input "D31Z0j" at bounding box center [671, 149] width 11 height 11
radio input "true"
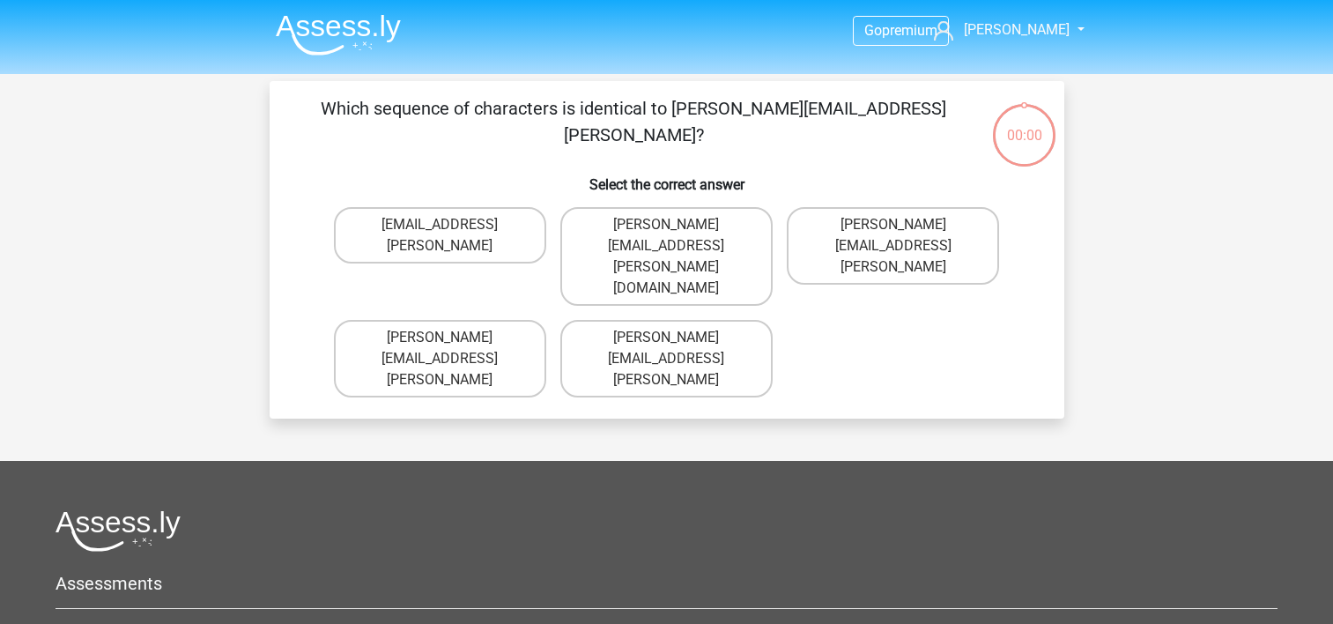
scroll to position [81, 0]
